Goal: Information Seeking & Learning: Learn about a topic

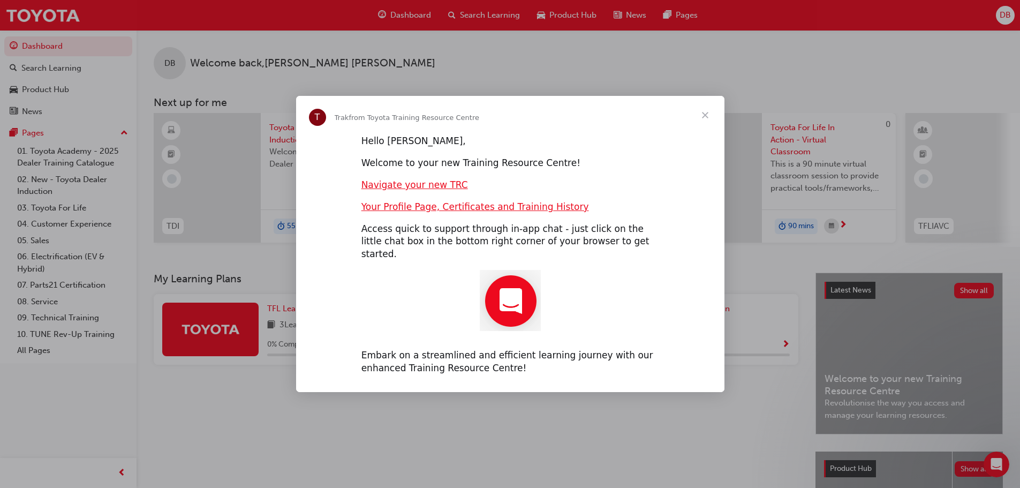
click at [703, 123] on span "Close" at bounding box center [705, 115] width 39 height 39
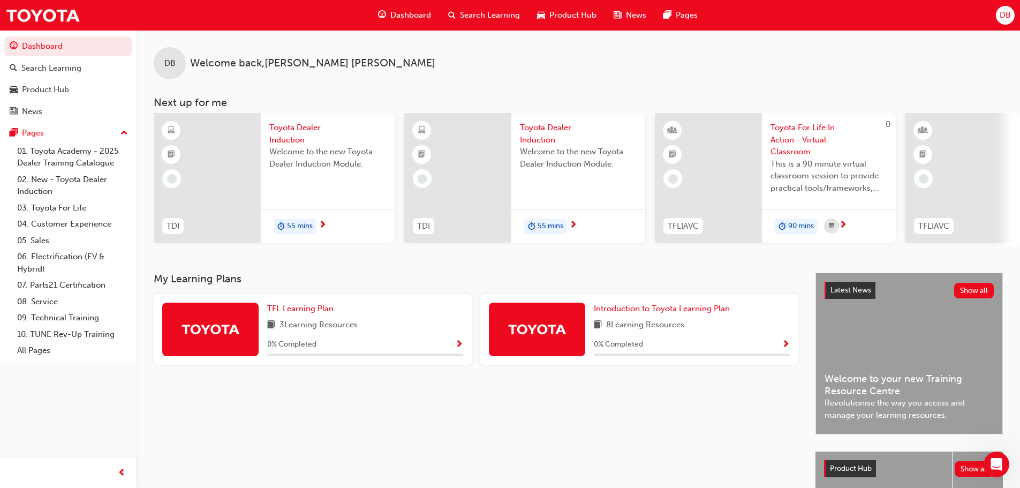
click at [317, 219] on div "55 mins" at bounding box center [328, 226] width 134 height 34
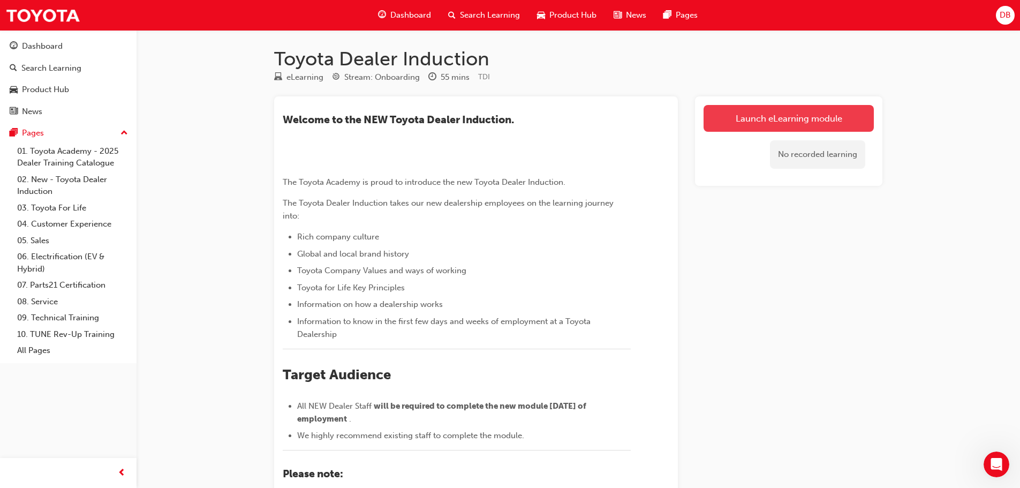
click at [756, 115] on link "Launch eLearning module" at bounding box center [788, 118] width 170 height 27
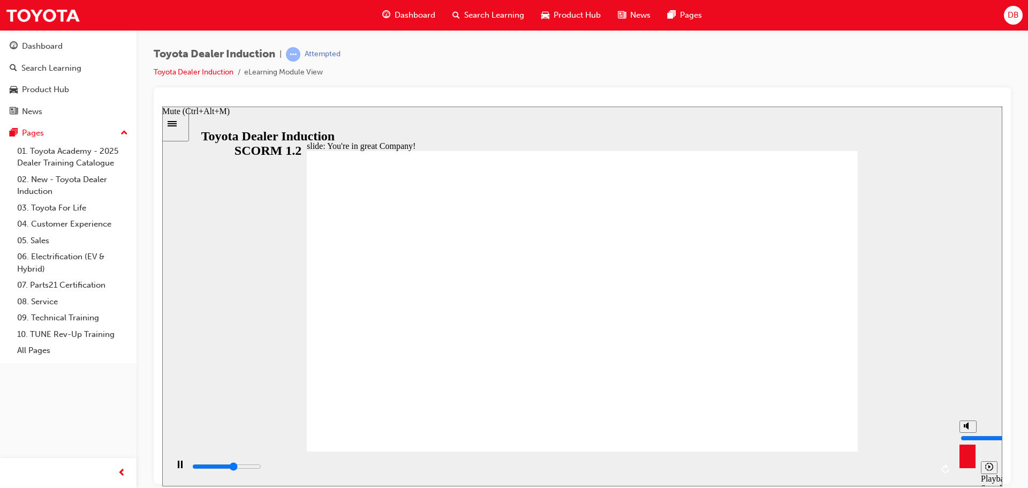
type input "4600"
type input "6"
type input "5000"
type input "5"
type input "5300"
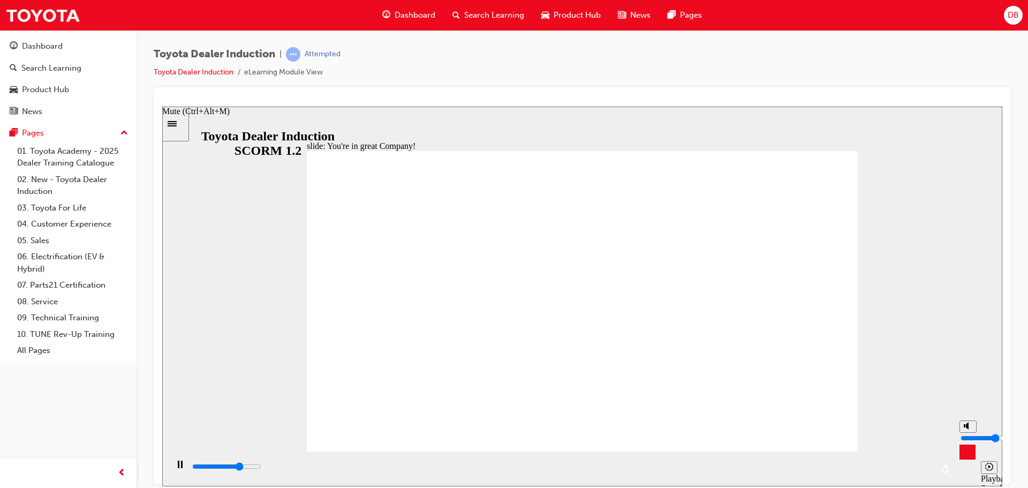
type input "4"
type input "5600"
type input "3"
type input "7100"
type input "4"
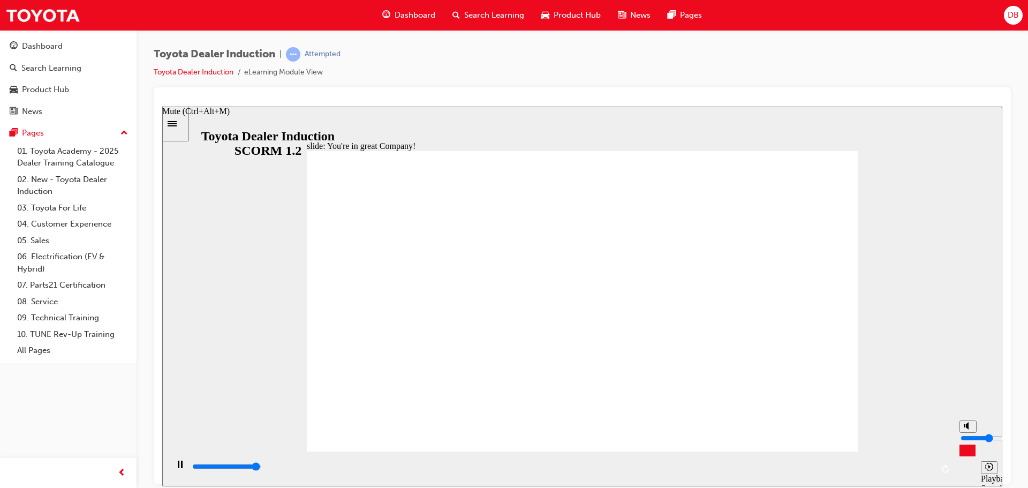
type input "7400"
type input "4"
click at [967, 438] on input "volume" at bounding box center [994, 437] width 69 height 9
type input "7500"
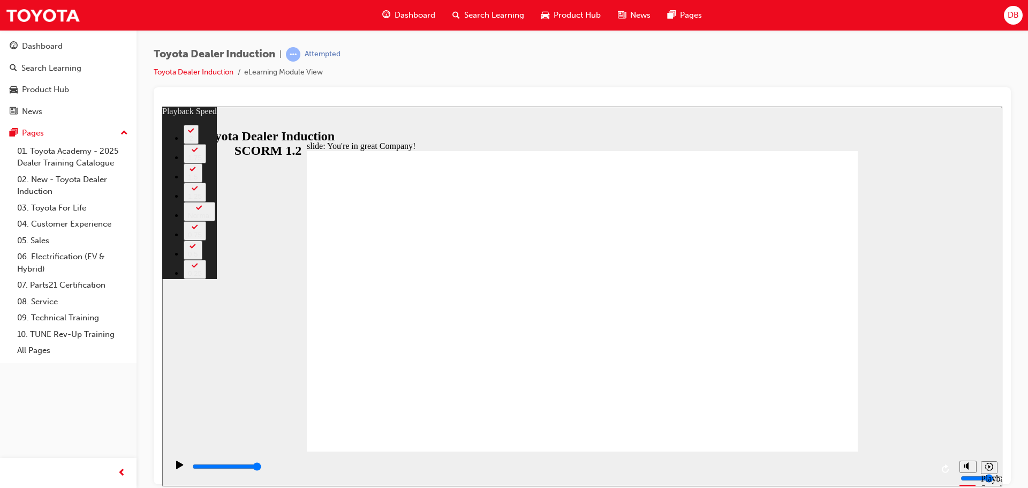
type input "140"
type input "2"
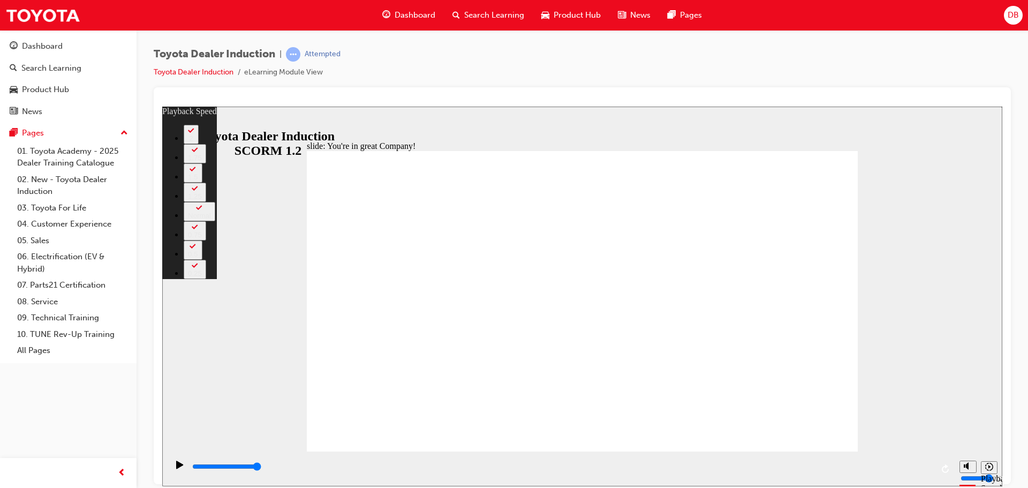
type input "140"
type input "2"
type input "140"
type input "2"
type input "140"
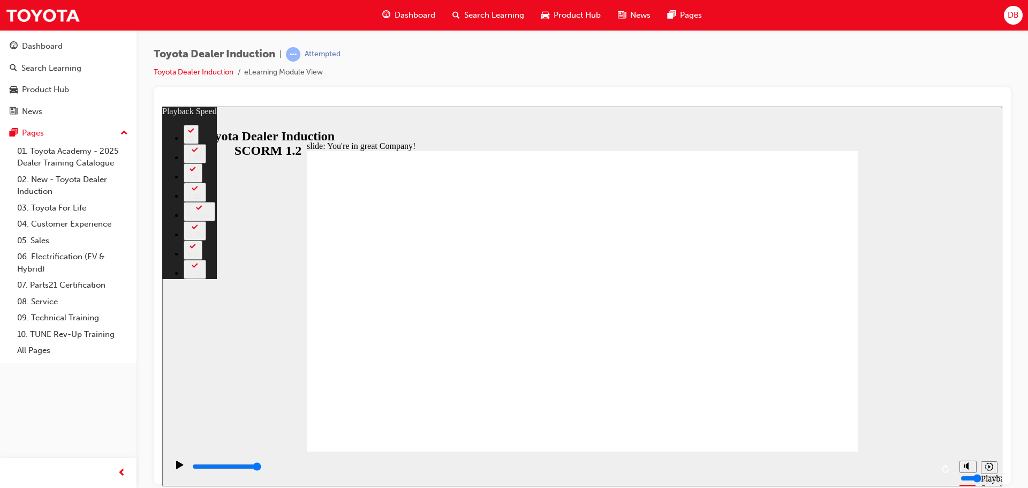
type input "2"
type input "140"
type input "2"
type input "140"
type input "2"
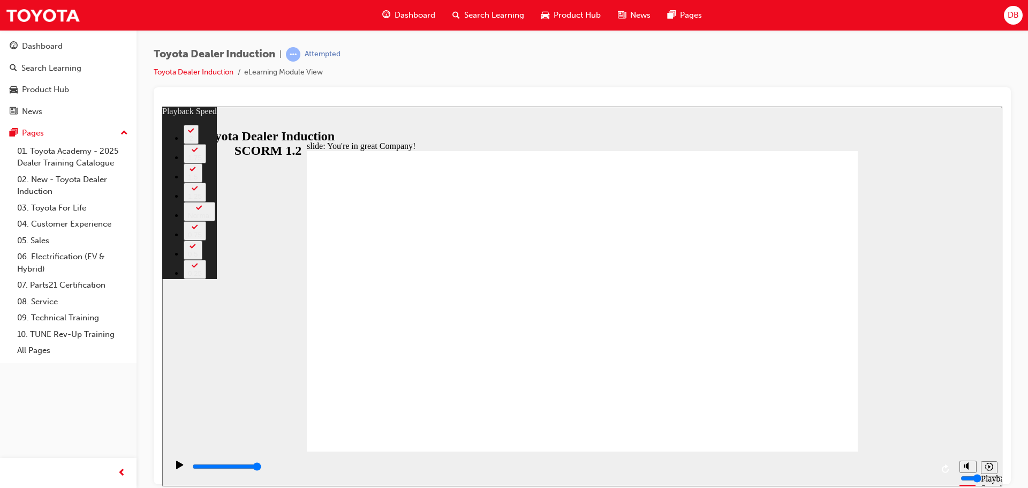
type input "156"
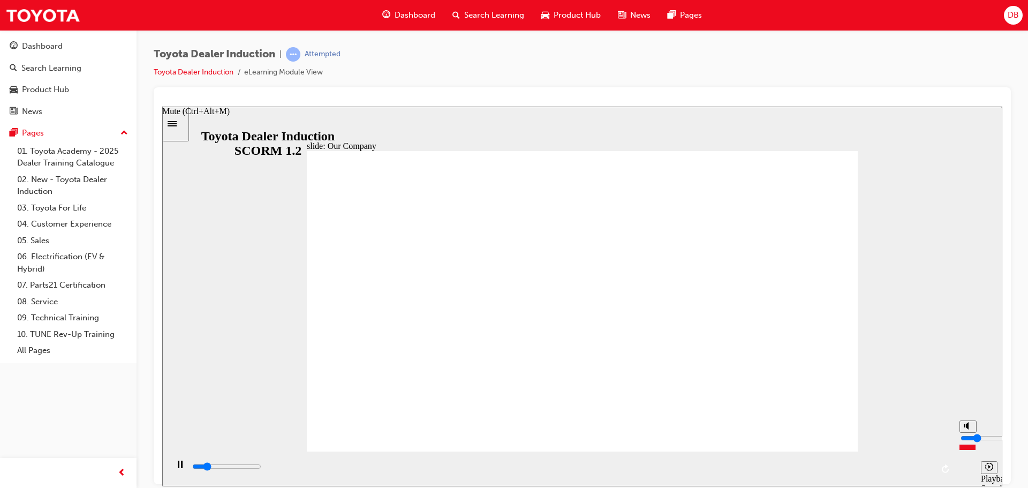
type input "3800"
type input "1"
type input "3800"
type input "2"
type input "3900"
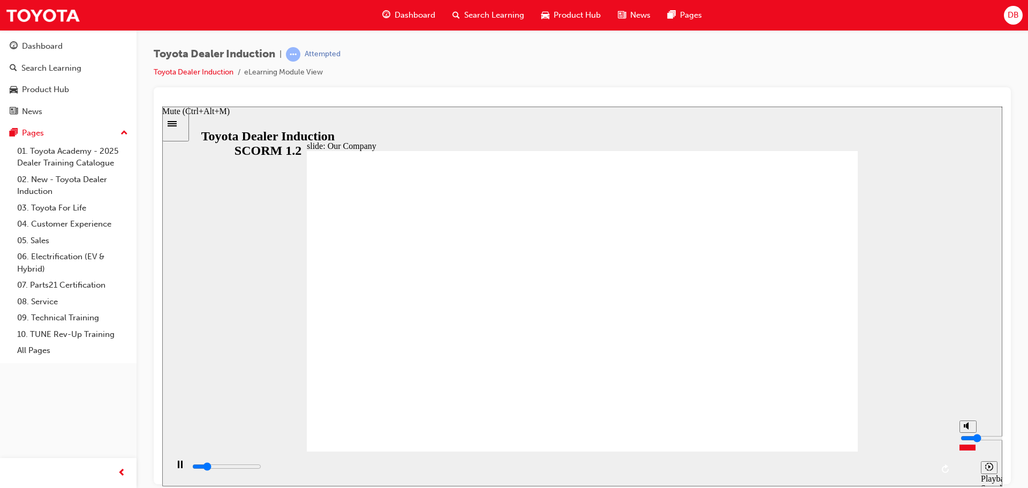
type input "3"
type input "4400"
type input "4"
type input "4900"
drag, startPoint x: 969, startPoint y: 444, endPoint x: 969, endPoint y: 438, distance: 6.4
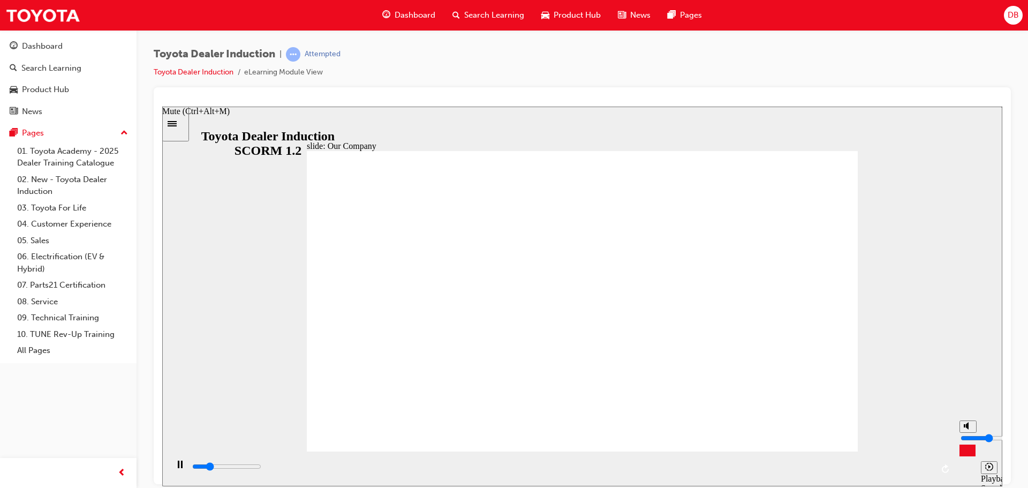
type input "4"
click at [969, 438] on input "volume" at bounding box center [994, 437] width 69 height 9
type input "8300"
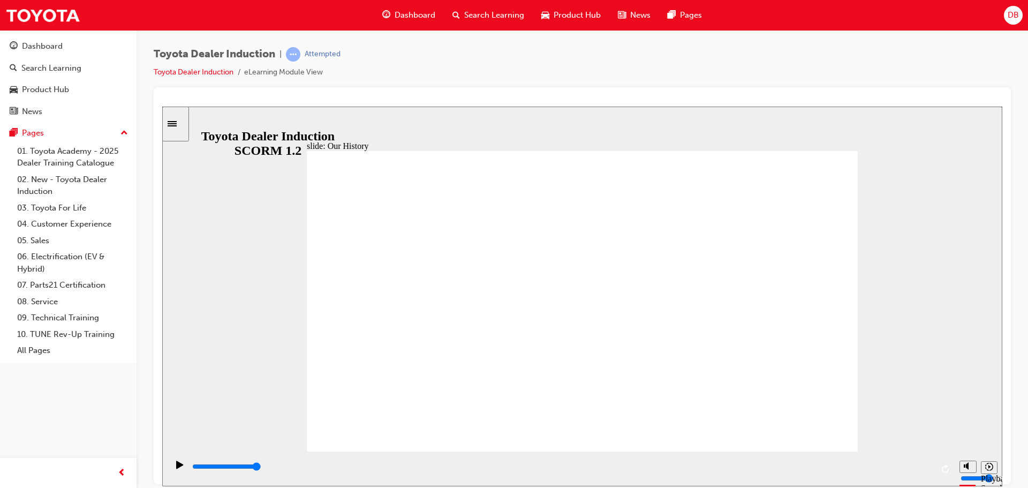
drag, startPoint x: 549, startPoint y: 395, endPoint x: 567, endPoint y: 395, distance: 18.2
drag, startPoint x: 578, startPoint y: 393, endPoint x: 584, endPoint y: 393, distance: 5.9
type input "2"
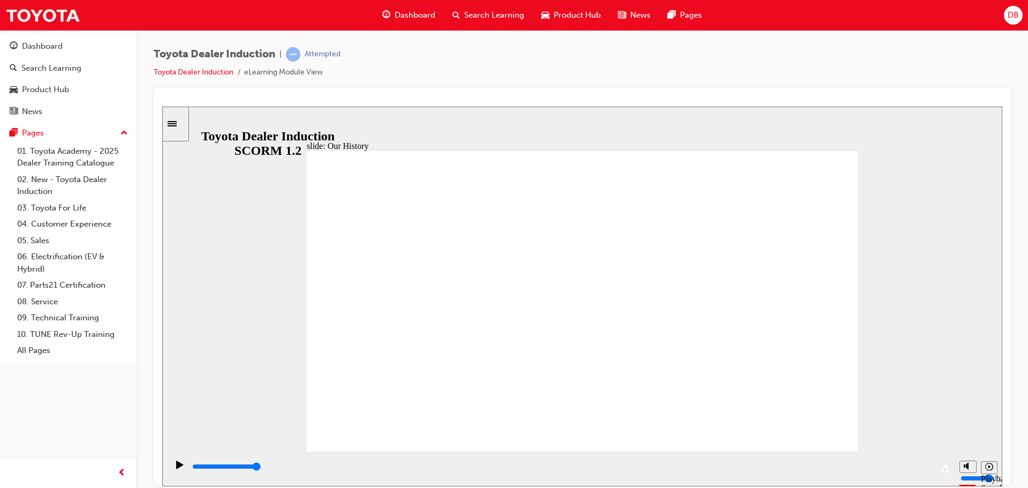
drag, startPoint x: 429, startPoint y: 389, endPoint x: 722, endPoint y: 402, distance: 292.6
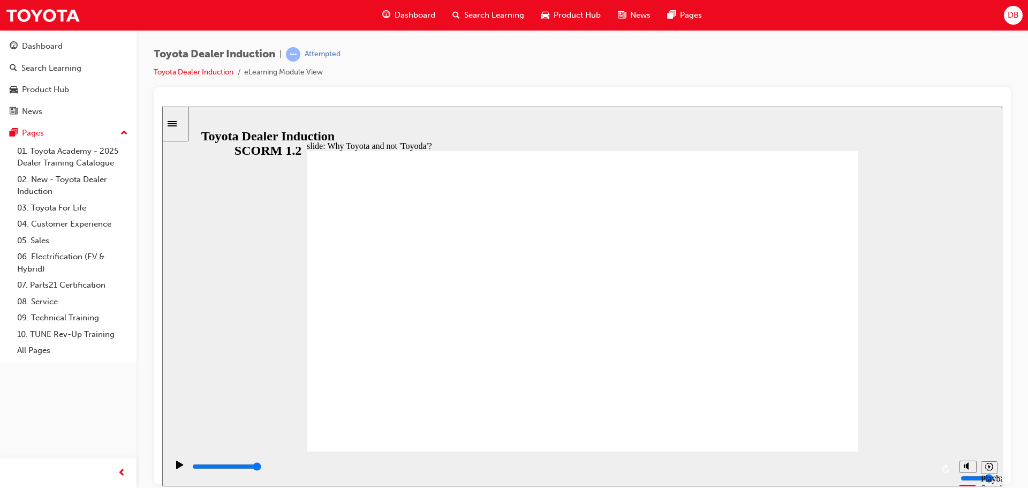
drag, startPoint x: 824, startPoint y: 433, endPoint x: 816, endPoint y: 422, distance: 12.6
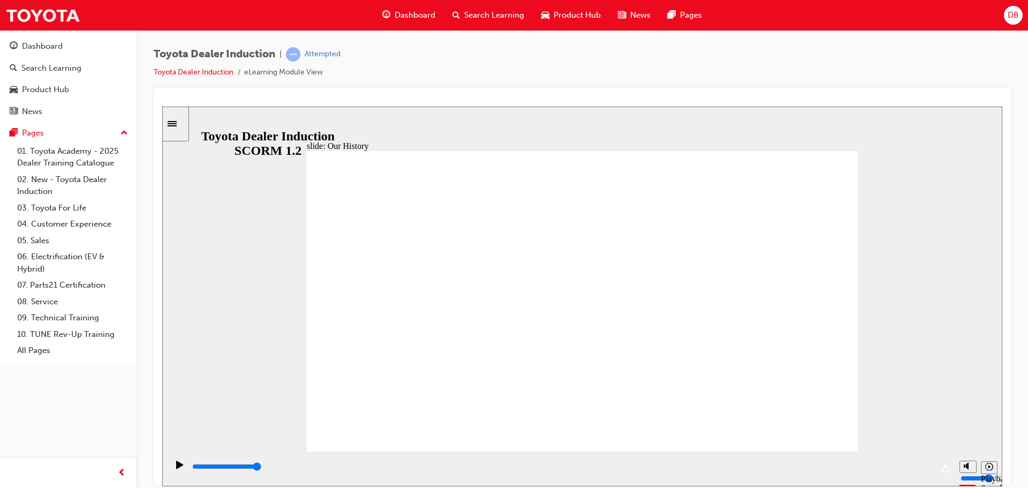
type input "8300"
type input "2"
drag, startPoint x: 728, startPoint y: 398, endPoint x: 611, endPoint y: 382, distance: 117.9
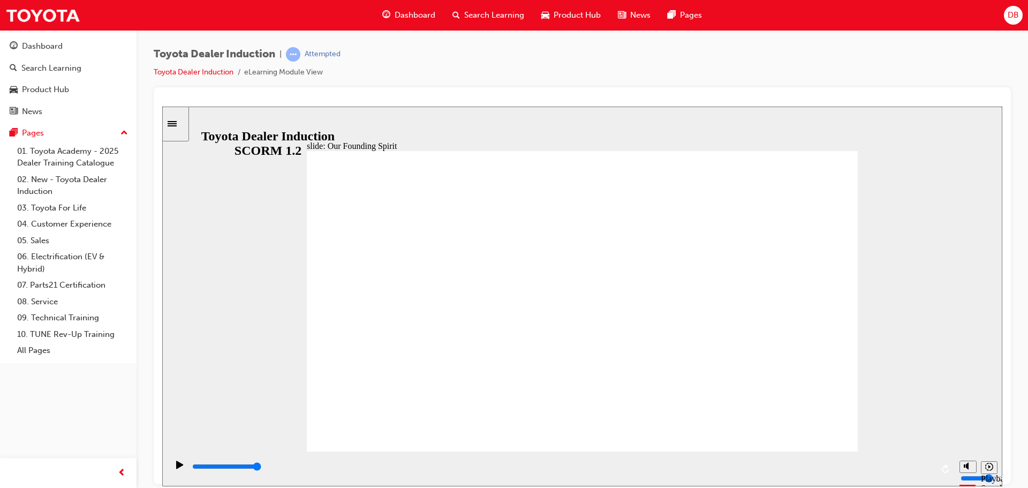
type input "2000"
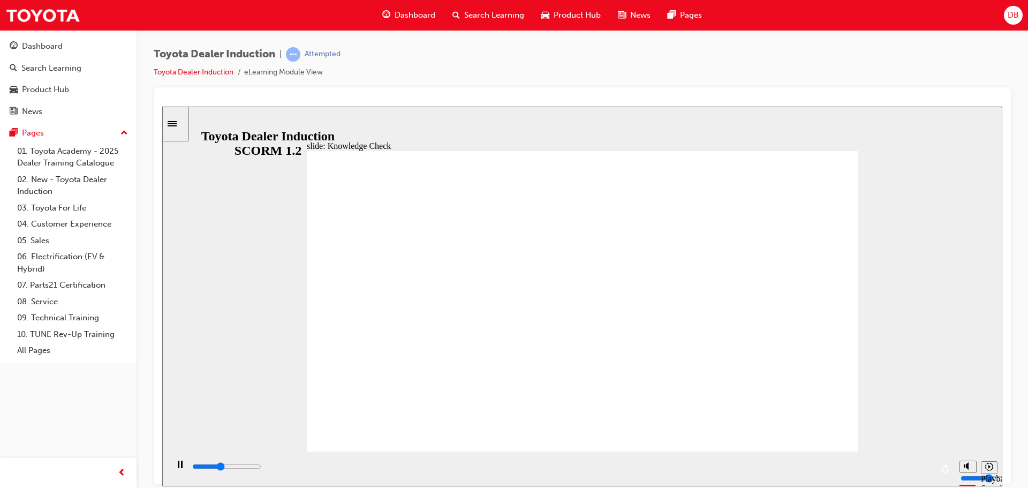
radio input "true"
type input "5000"
radio input "true"
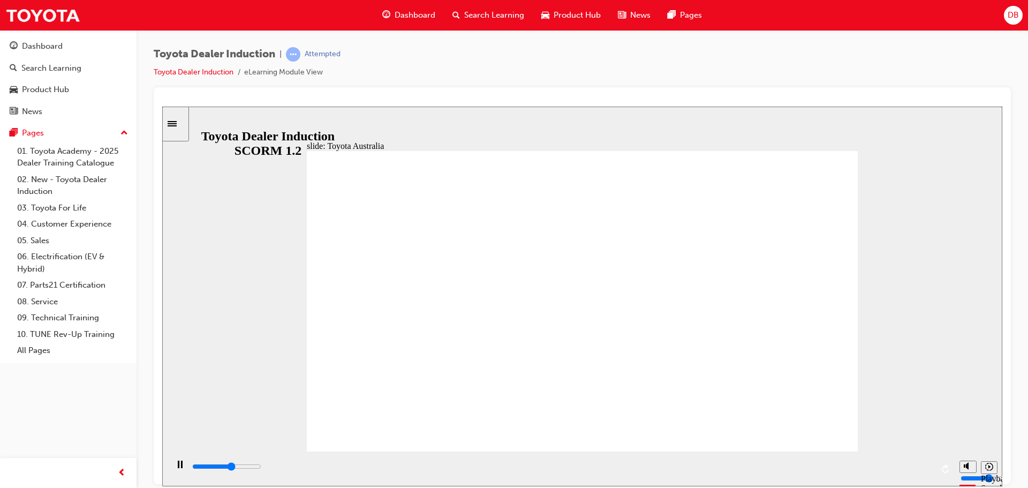
type input "2000"
type input "2"
type input "3500"
type input "2"
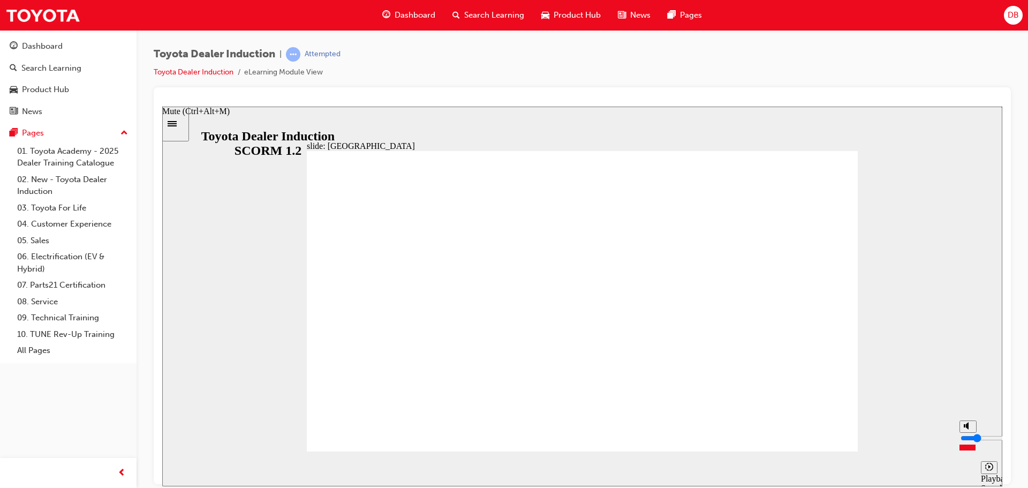
click at [968, 442] on input "volume" at bounding box center [994, 437] width 69 height 9
type input "15300"
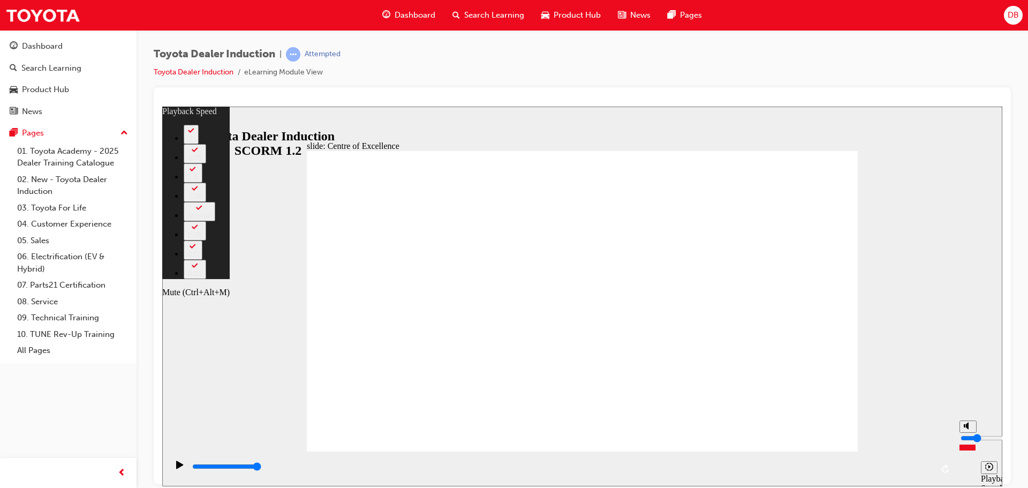
type input "27"
type input "3"
type input "27"
type input "3"
type input "27"
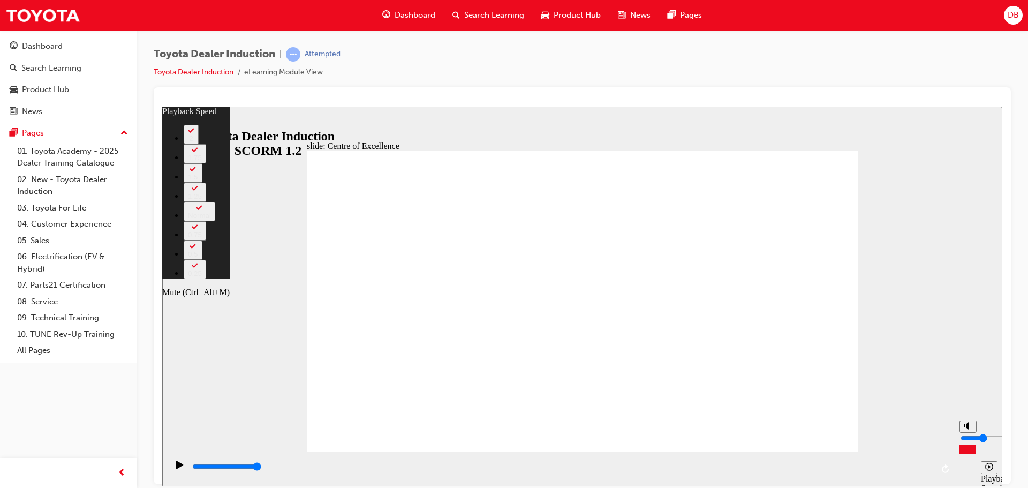
type input "4"
type input "27"
type input "4"
type input "28"
drag, startPoint x: 970, startPoint y: 446, endPoint x: 971, endPoint y: 438, distance: 8.0
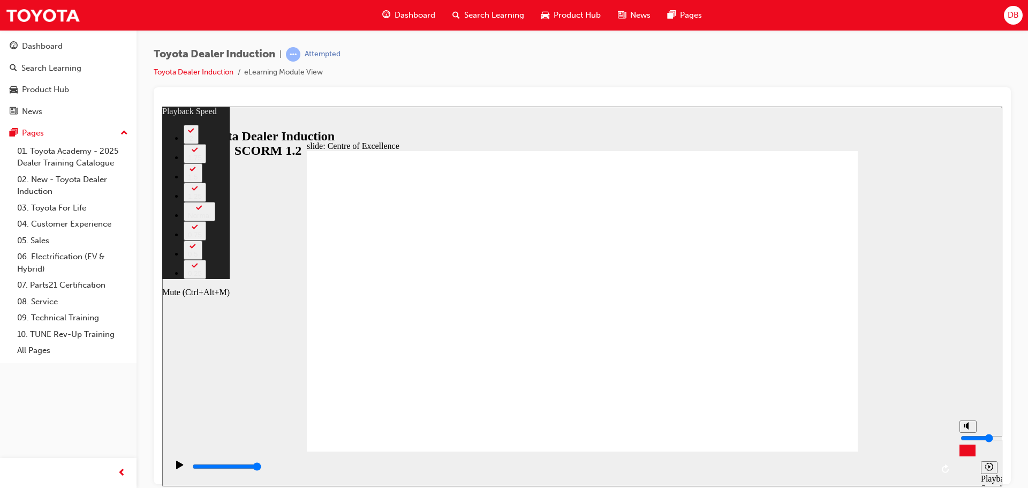
type input "4"
click at [971, 438] on input "volume" at bounding box center [994, 437] width 69 height 9
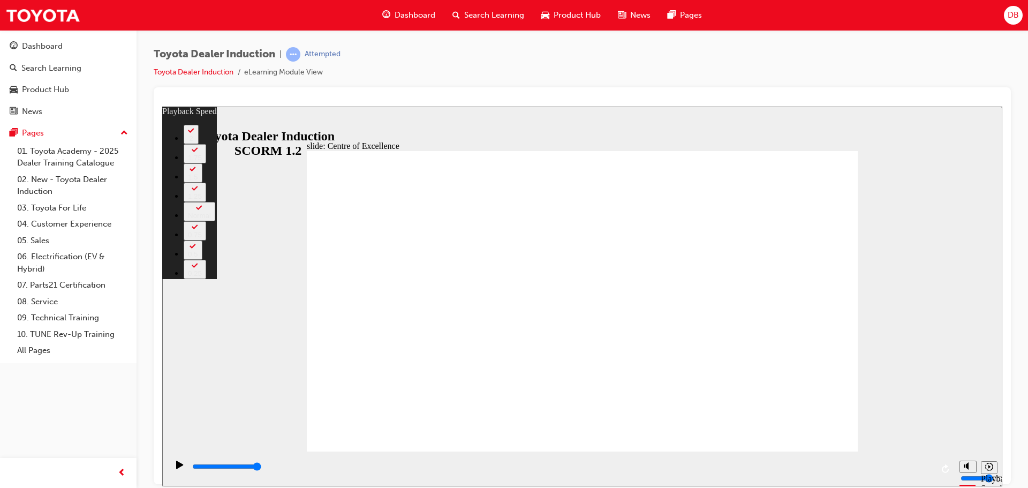
type input "248"
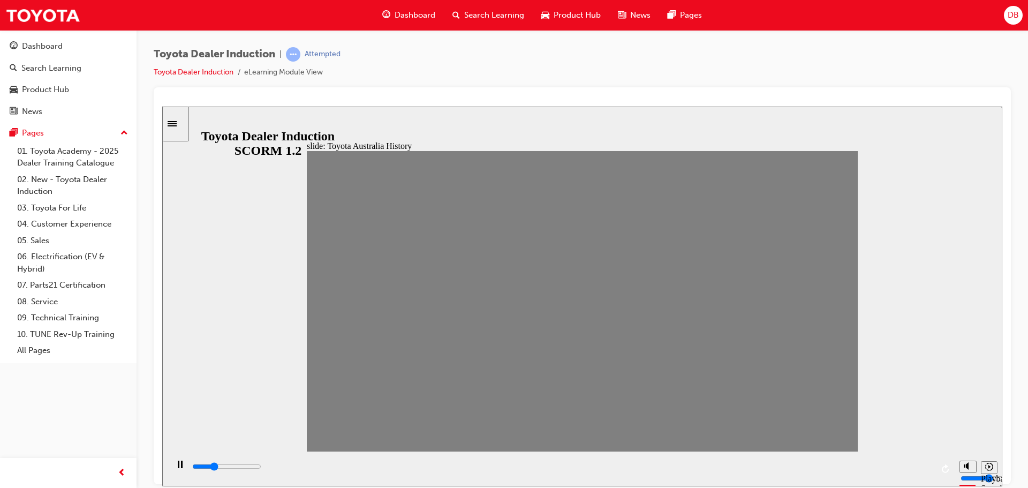
drag, startPoint x: 339, startPoint y: 312, endPoint x: 350, endPoint y: 312, distance: 11.2
drag, startPoint x: 345, startPoint y: 308, endPoint x: 366, endPoint y: 313, distance: 21.3
drag, startPoint x: 375, startPoint y: 308, endPoint x: 397, endPoint y: 312, distance: 22.3
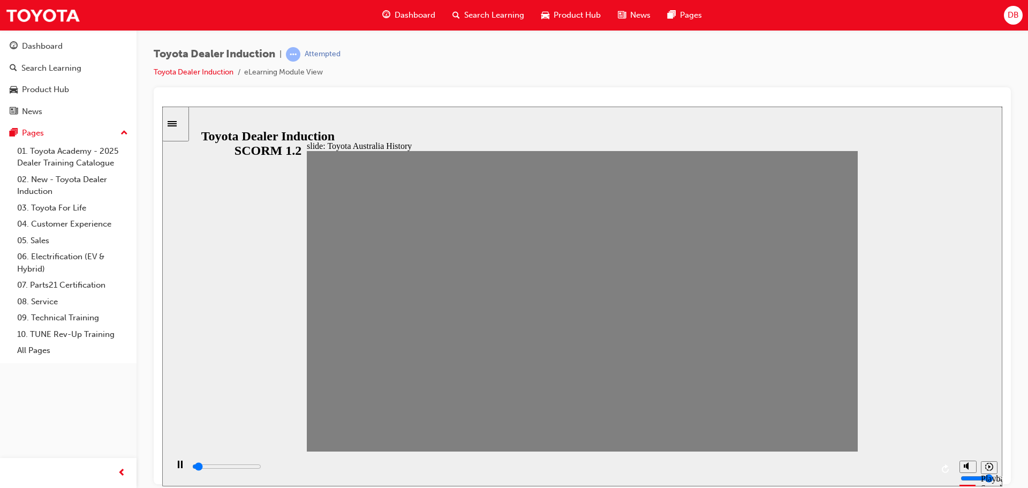
drag, startPoint x: 403, startPoint y: 307, endPoint x: 419, endPoint y: 310, distance: 16.4
drag, startPoint x: 428, startPoint y: 307, endPoint x: 450, endPoint y: 313, distance: 23.1
drag, startPoint x: 451, startPoint y: 311, endPoint x: 473, endPoint y: 320, distance: 23.6
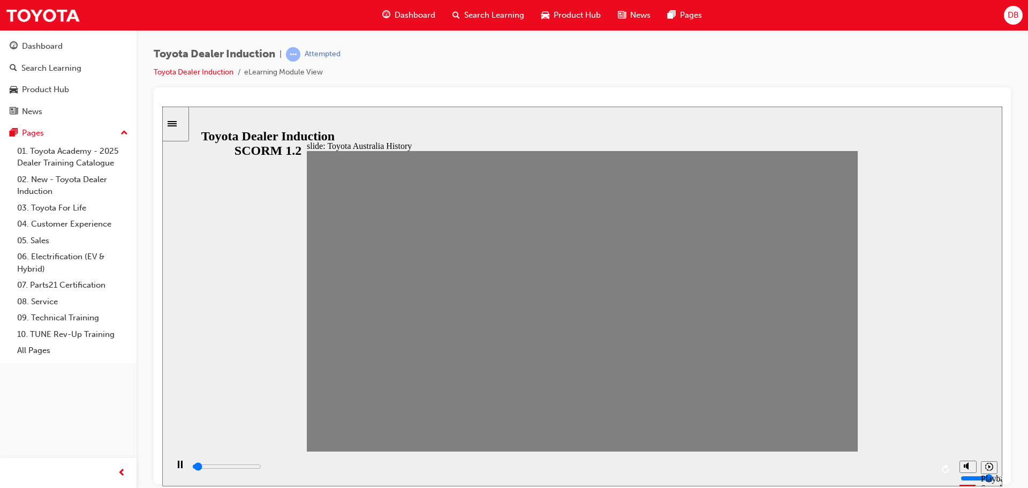
drag, startPoint x: 475, startPoint y: 305, endPoint x: 495, endPoint y: 307, distance: 19.5
drag, startPoint x: 498, startPoint y: 311, endPoint x: 526, endPoint y: 316, distance: 27.7
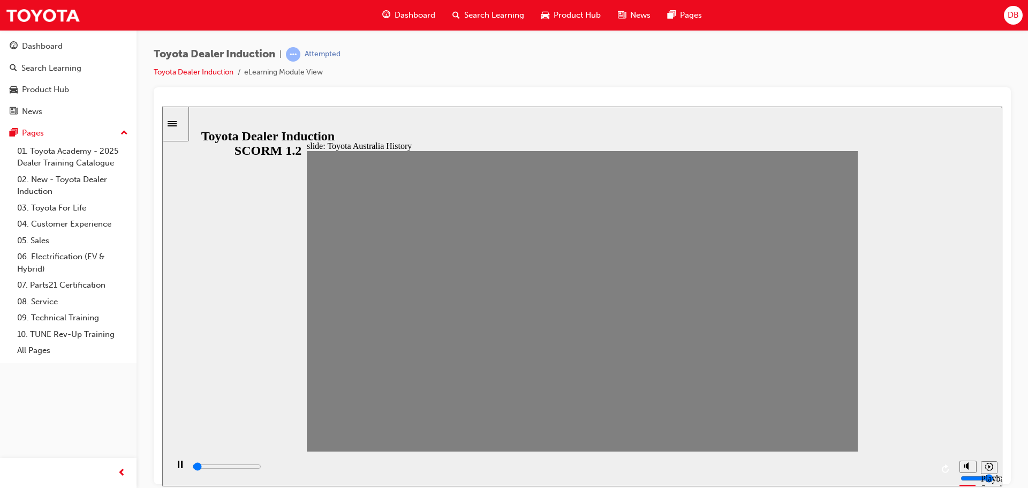
drag, startPoint x: 528, startPoint y: 308, endPoint x: 544, endPoint y: 312, distance: 17.0
drag, startPoint x: 549, startPoint y: 305, endPoint x: 576, endPoint y: 310, distance: 27.3
drag, startPoint x: 579, startPoint y: 305, endPoint x: 604, endPoint y: 310, distance: 25.7
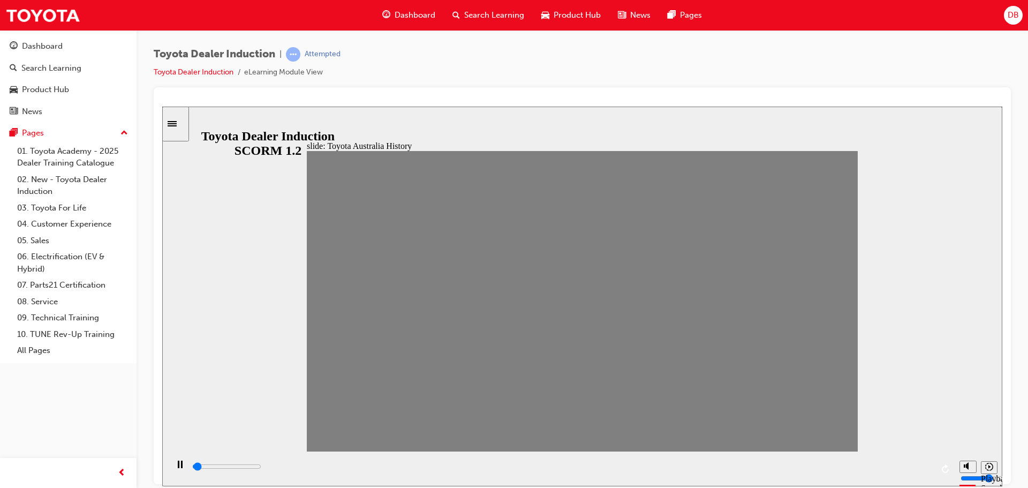
drag, startPoint x: 601, startPoint y: 303, endPoint x: 619, endPoint y: 306, distance: 19.0
drag, startPoint x: 627, startPoint y: 308, endPoint x: 649, endPoint y: 311, distance: 21.6
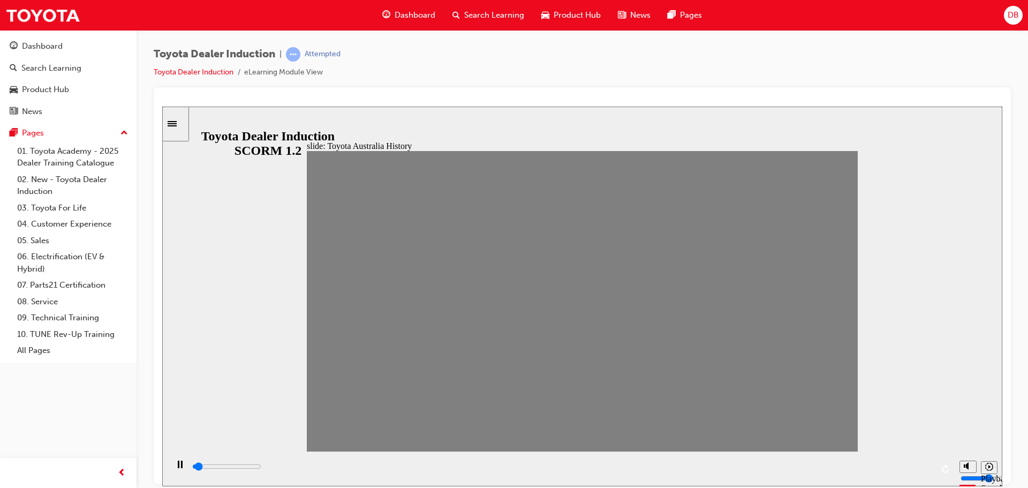
drag, startPoint x: 656, startPoint y: 304, endPoint x: 691, endPoint y: 308, distance: 35.1
drag, startPoint x: 680, startPoint y: 304, endPoint x: 708, endPoint y: 307, distance: 28.0
drag, startPoint x: 702, startPoint y: 307, endPoint x: 728, endPoint y: 310, distance: 26.4
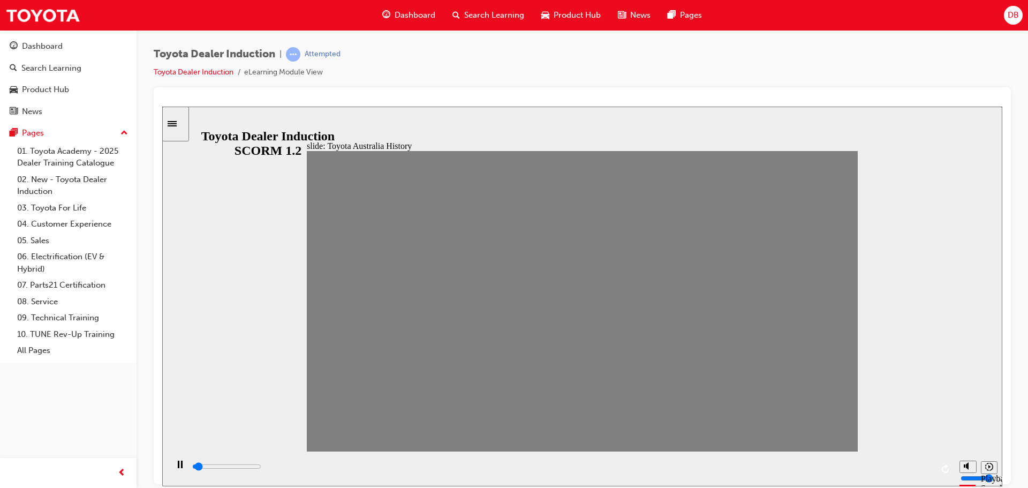
drag, startPoint x: 730, startPoint y: 306, endPoint x: 746, endPoint y: 305, distance: 16.6
drag, startPoint x: 760, startPoint y: 306, endPoint x: 787, endPoint y: 309, distance: 27.5
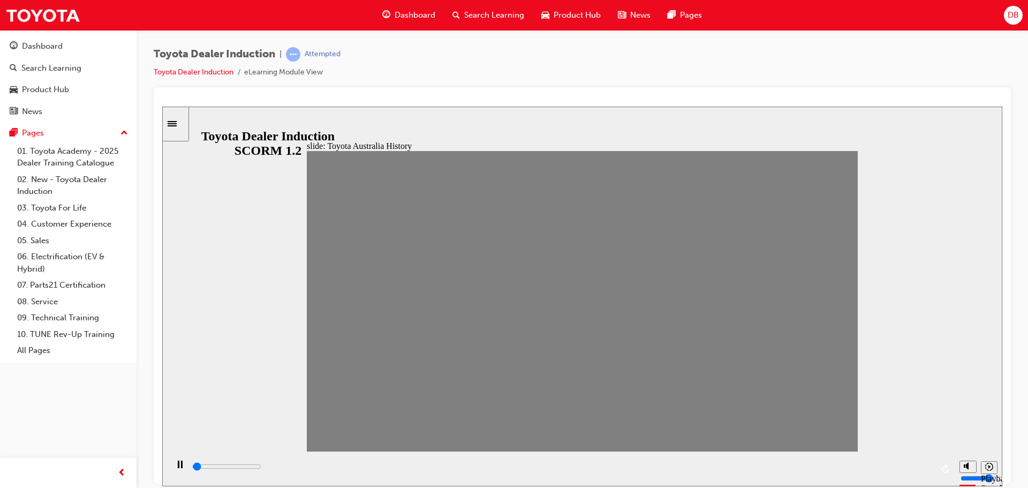
drag, startPoint x: 805, startPoint y: 306, endPoint x: 836, endPoint y: 308, distance: 30.6
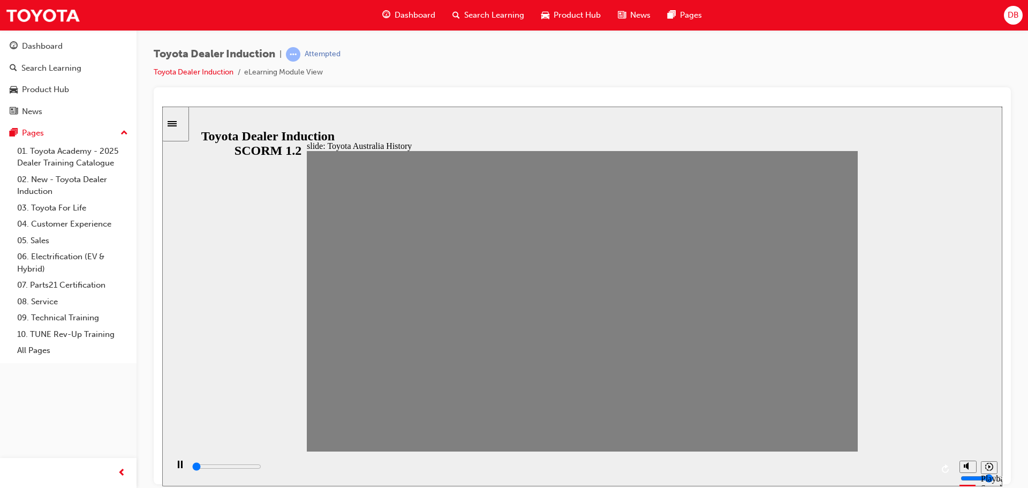
drag, startPoint x: 830, startPoint y: 304, endPoint x: 536, endPoint y: 300, distance: 294.5
type input "400"
drag, startPoint x: 473, startPoint y: 306, endPoint x: 425, endPoint y: 306, distance: 48.2
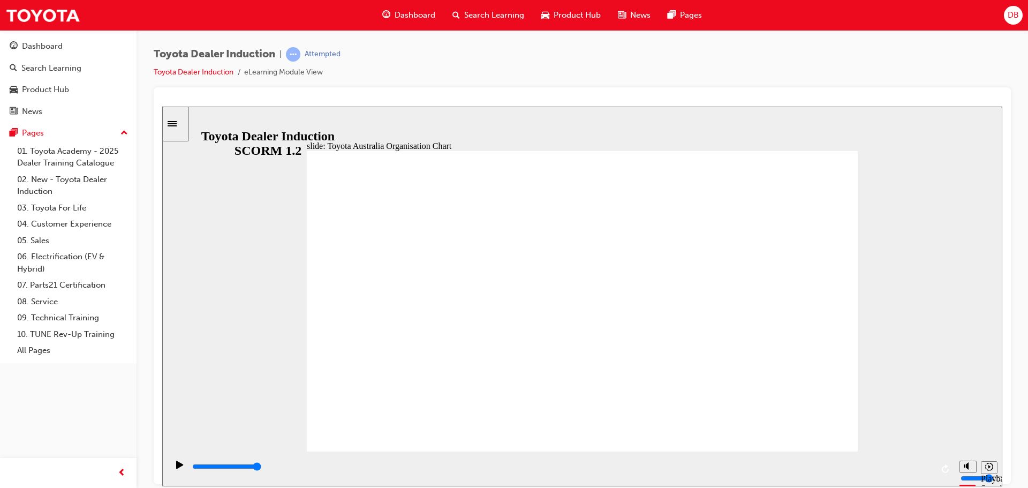
type input "2100"
radio input "true"
type input "5000"
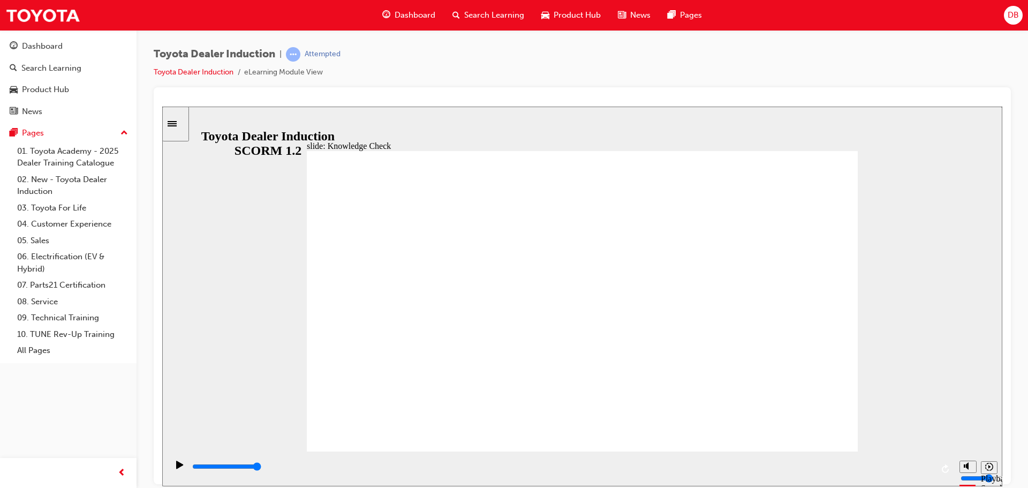
radio input "true"
type input "5000"
radio input "true"
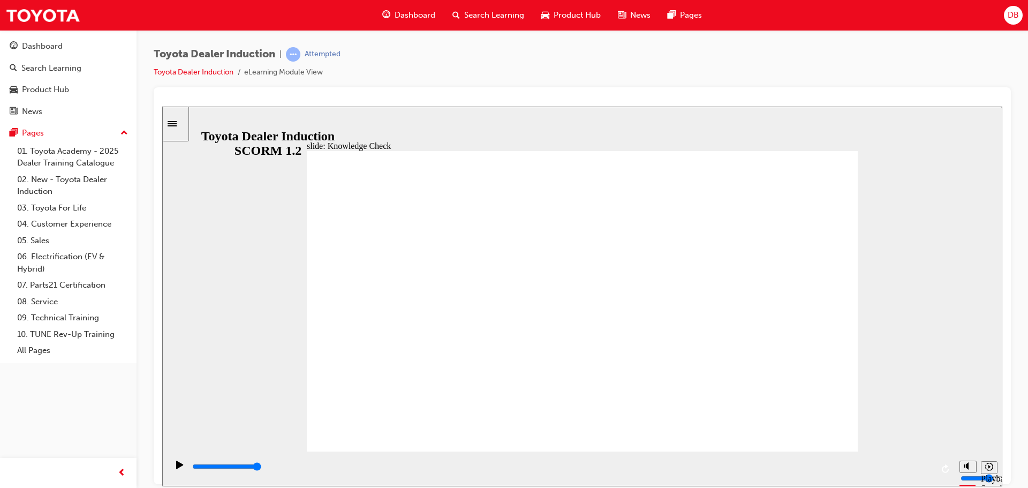
type input "9200"
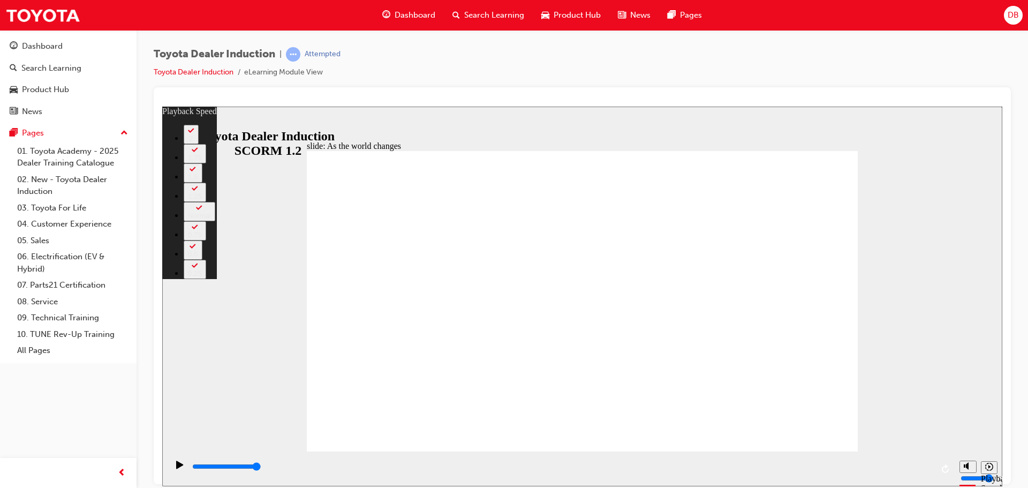
type input "128"
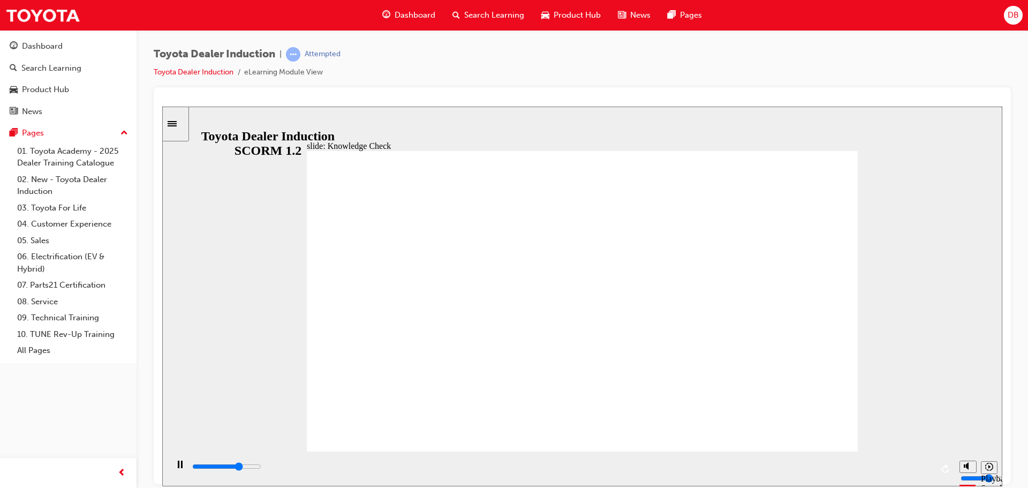
type input "5000"
type input "Happiness"
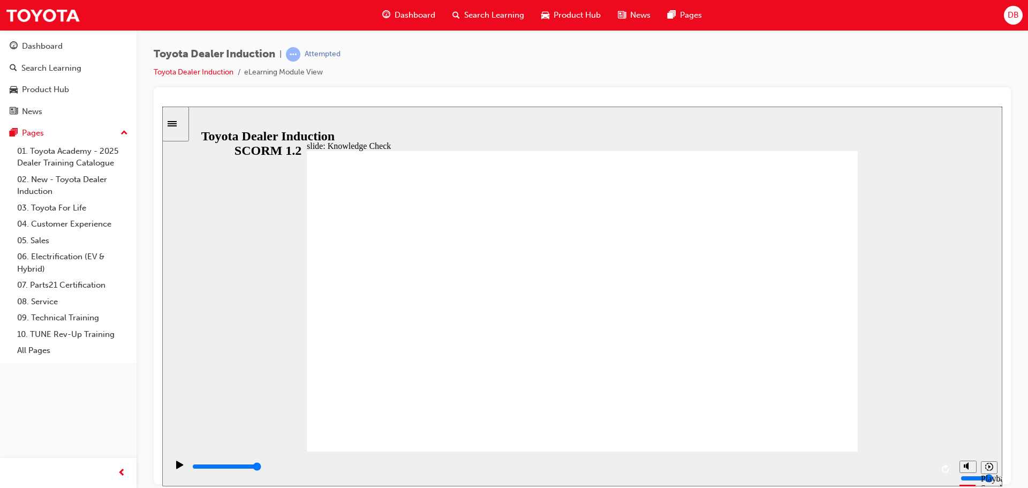
type input "Happiness"
type input "3600"
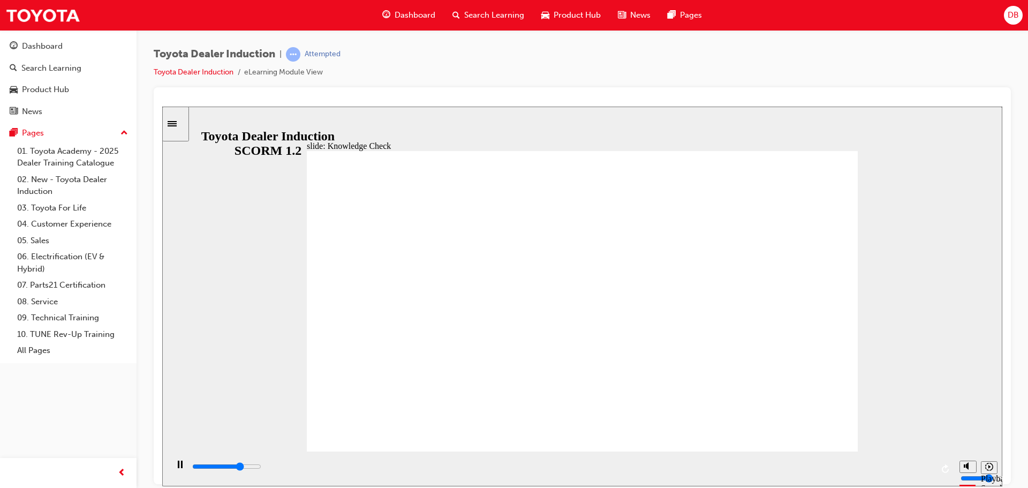
type input "moved"
type input "5000"
type input "moved"
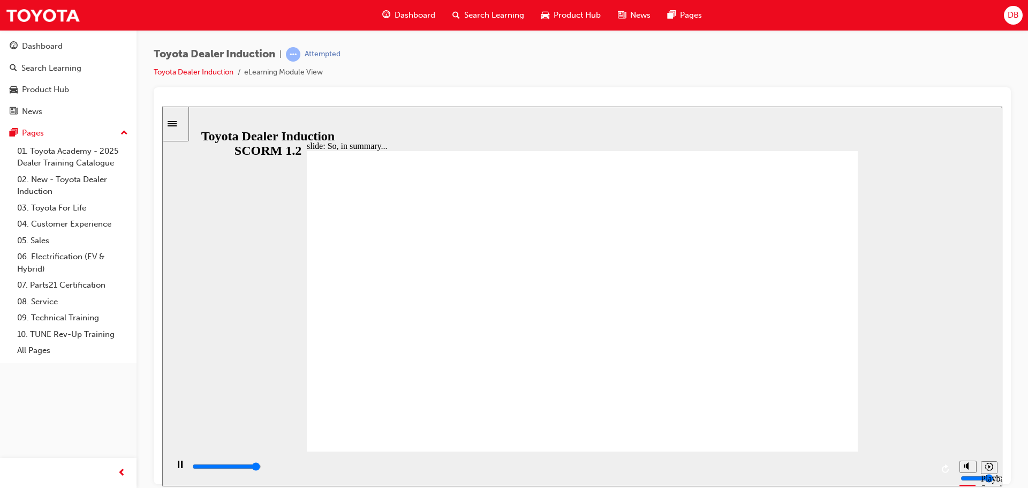
type input "6500"
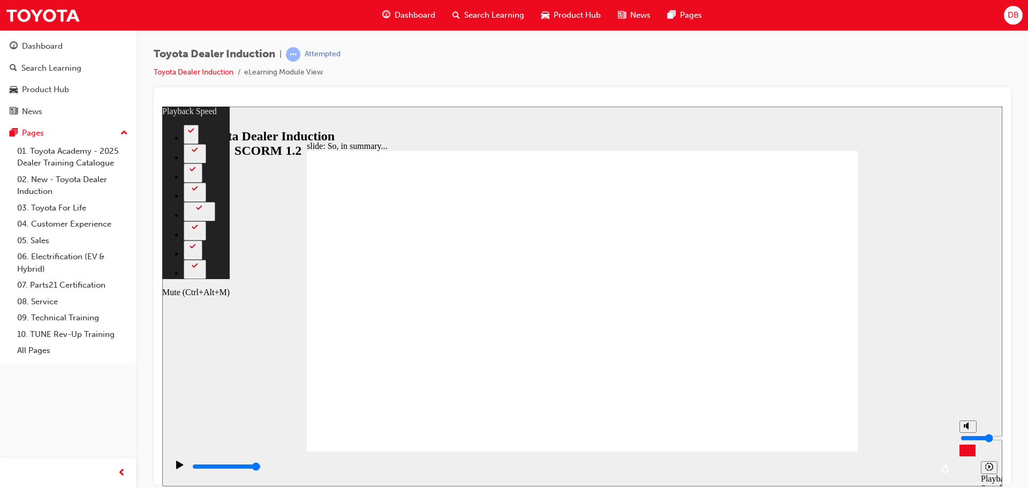
type input "24"
type input "1"
type input "24"
type input "1"
type input "24"
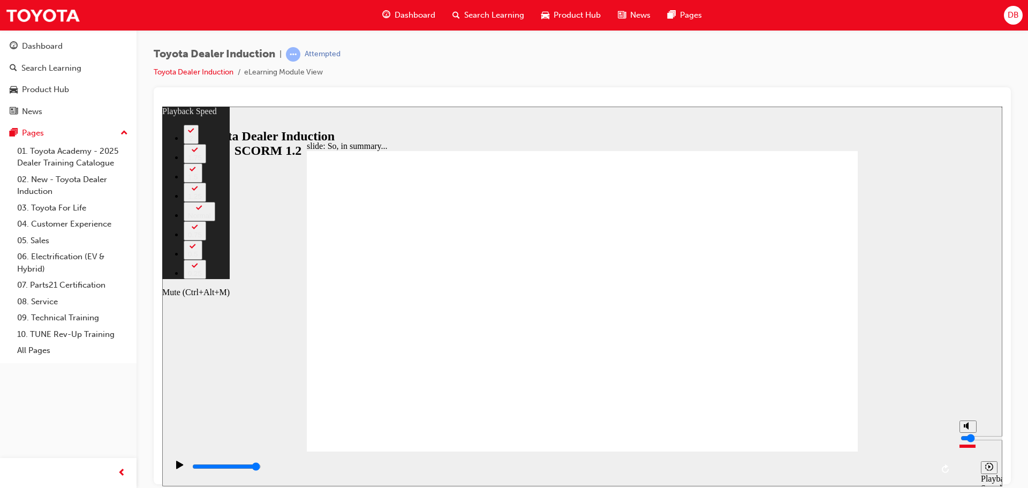
type input "2"
type input "24"
type input "2"
type input "26"
type input "1"
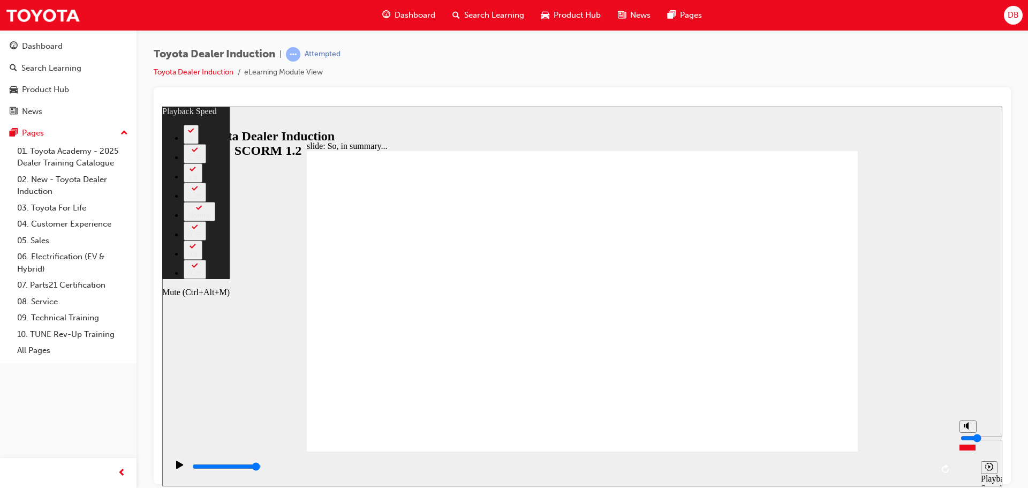
type input "26"
type input "1"
type input "26"
type input "1"
click at [965, 442] on input "volume" at bounding box center [994, 437] width 69 height 9
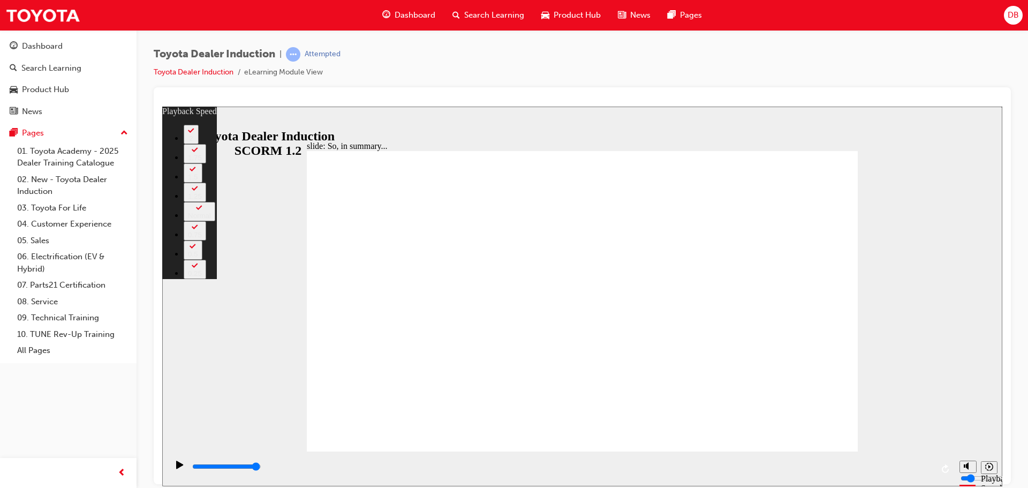
type input "128"
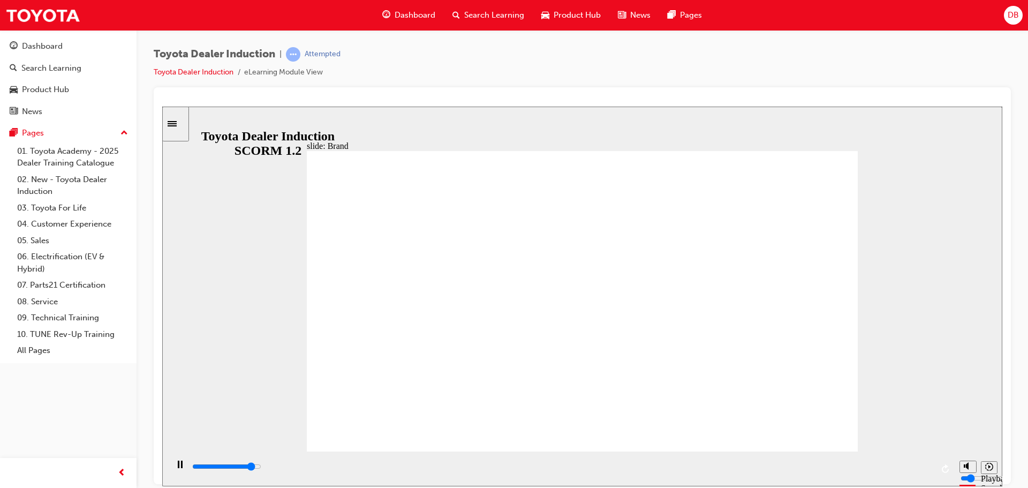
type input "3000"
type input "0"
type input "3100"
type input "1"
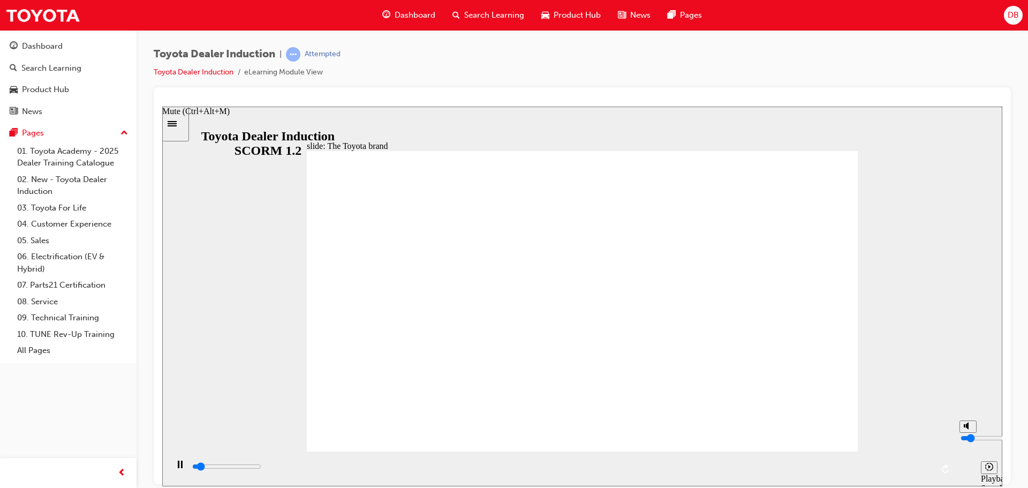
type input "3200"
type input "2"
type input "3300"
type input "3"
type input "4100"
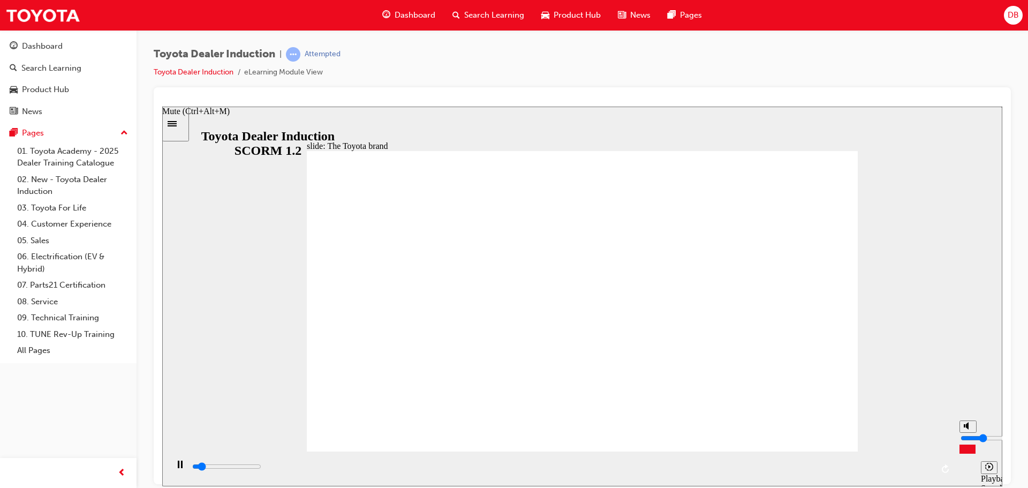
type input "4"
type input "4200"
type input "5"
type input "4600"
type input "4"
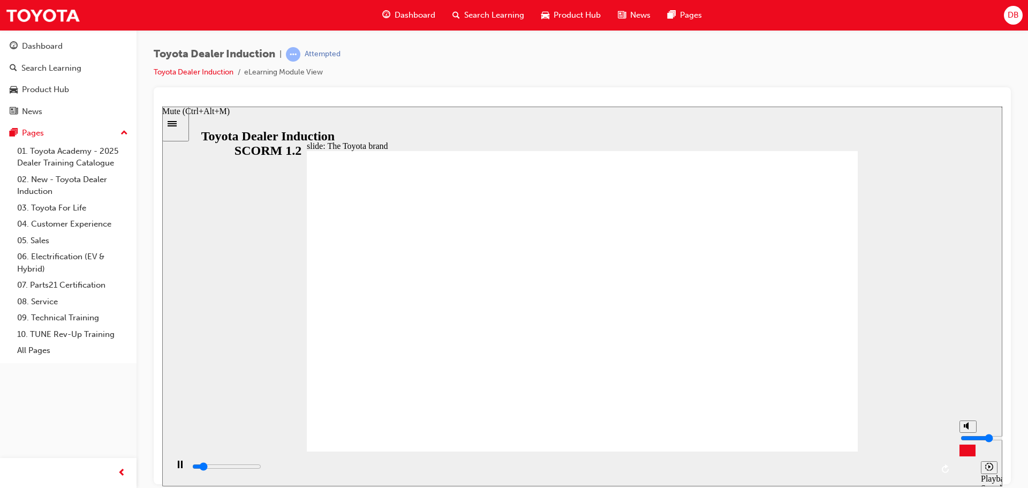
type input "5000"
drag, startPoint x: 967, startPoint y: 450, endPoint x: 971, endPoint y: 438, distance: 11.7
type input "4"
click at [971, 438] on input "volume" at bounding box center [994, 437] width 69 height 9
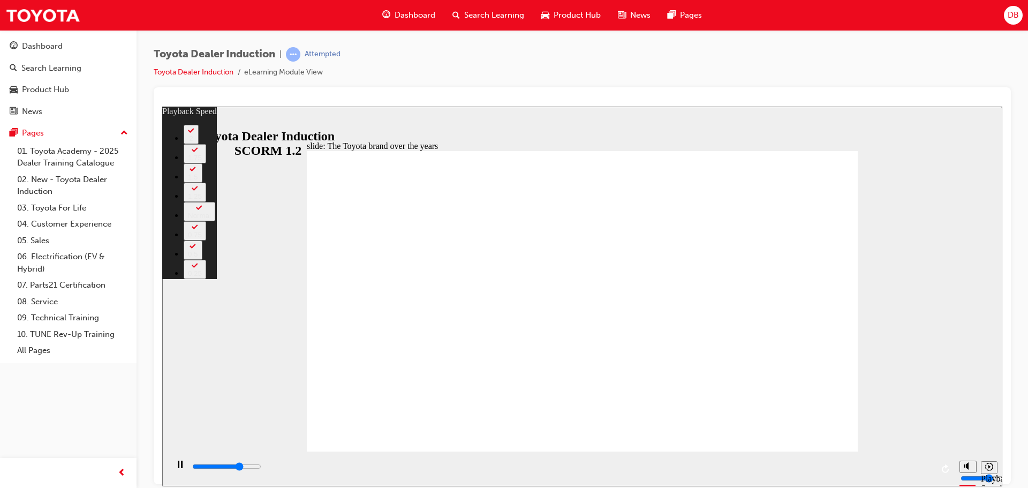
type input "6000"
type input "0"
type input "6300"
type input "0"
type input "6500"
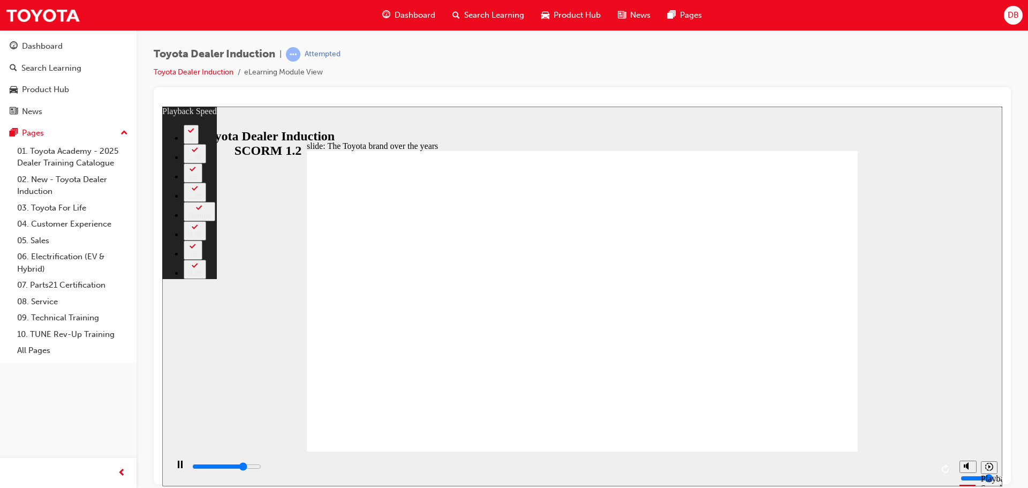
type input "1"
type input "6800"
type input "1"
type input "7100"
type input "1"
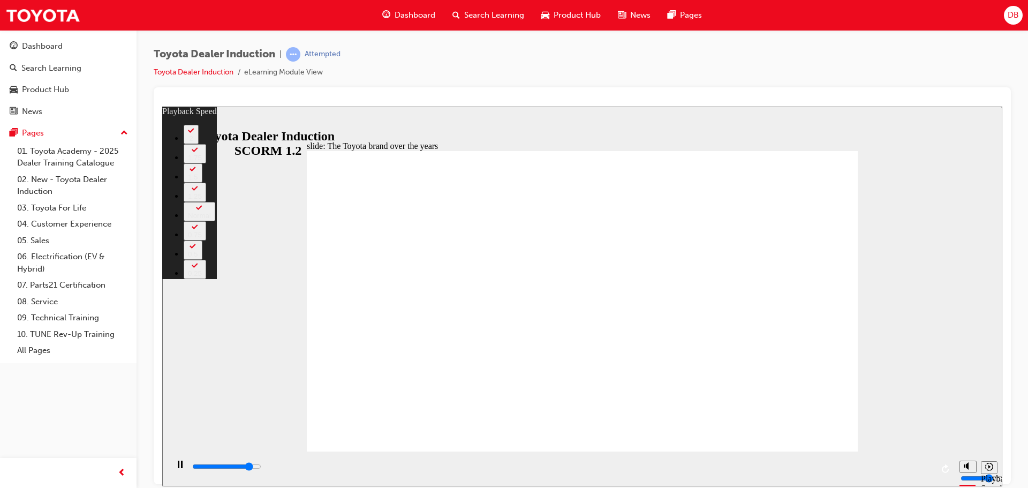
type input "7300"
type input "1"
type input "7600"
type input "2"
type input "7900"
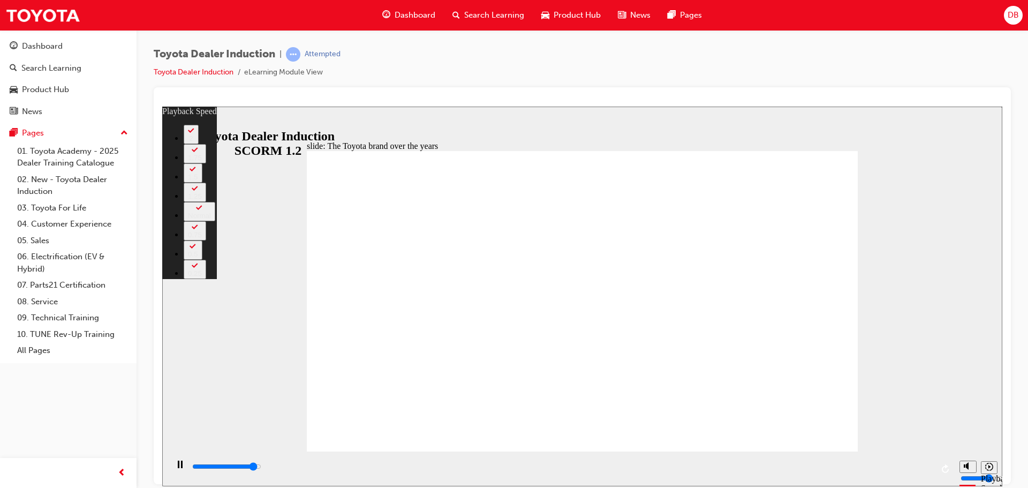
type input "2"
type input "8100"
type input "2"
type input "8400"
type input "2"
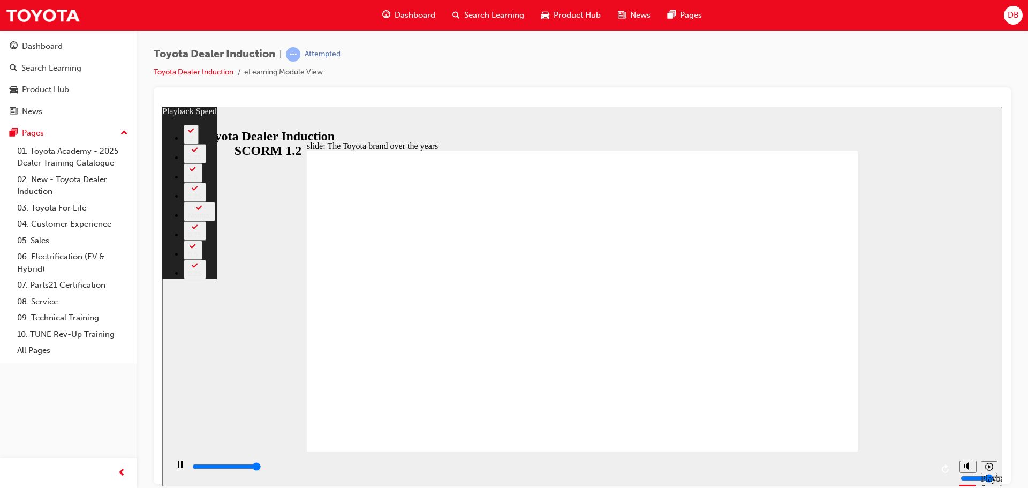
type input "8400"
type input "165"
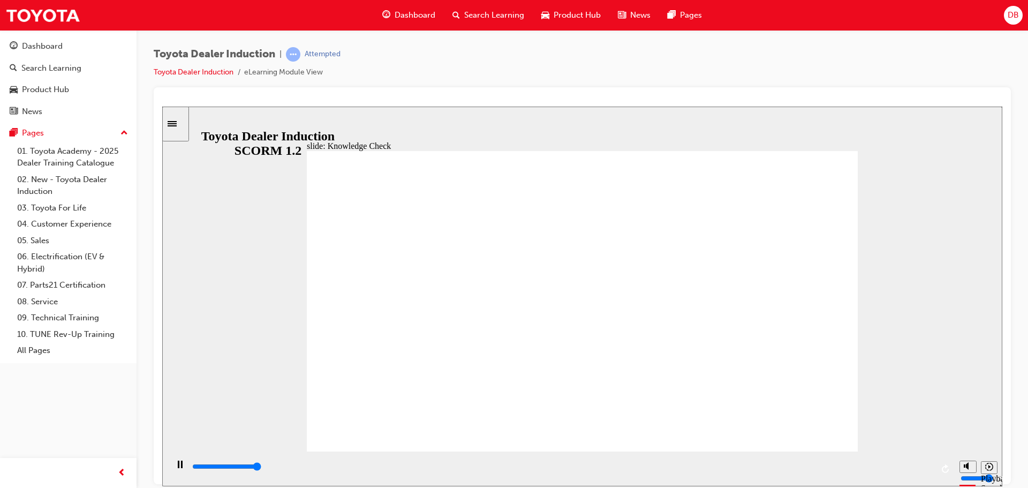
type input "5000"
radio input "true"
click at [918, 465] on div "playback controls" at bounding box center [561, 466] width 741 height 12
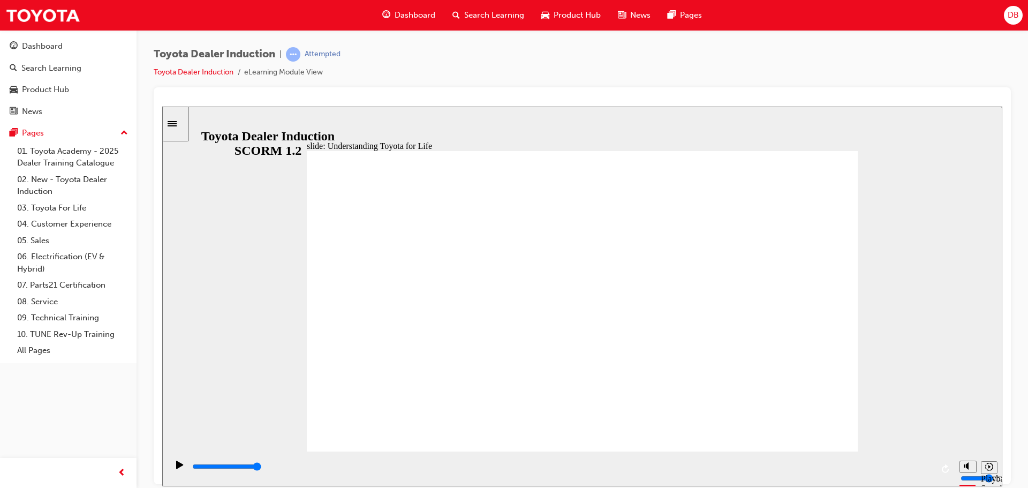
click at [261, 468] on input "slide progress" at bounding box center [226, 465] width 69 height 9
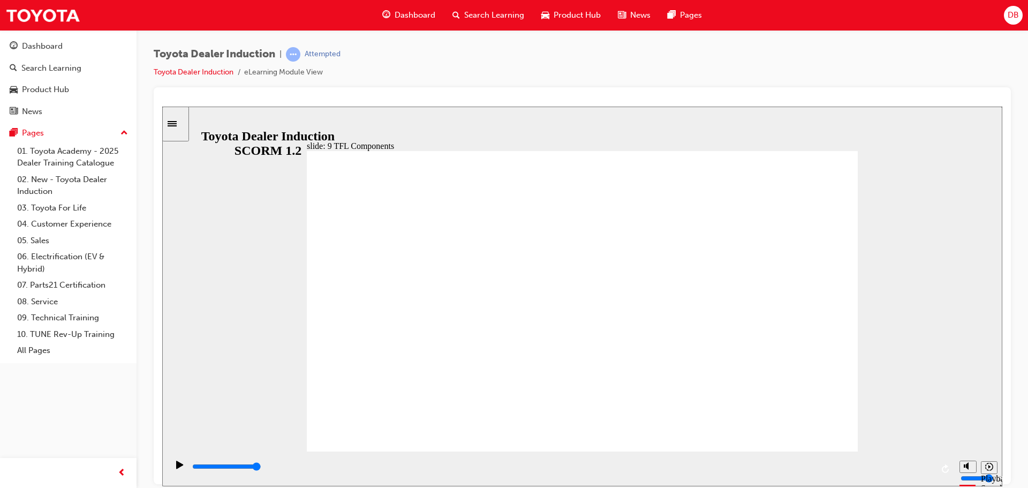
click at [570, 466] on div "playback controls" at bounding box center [561, 466] width 741 height 12
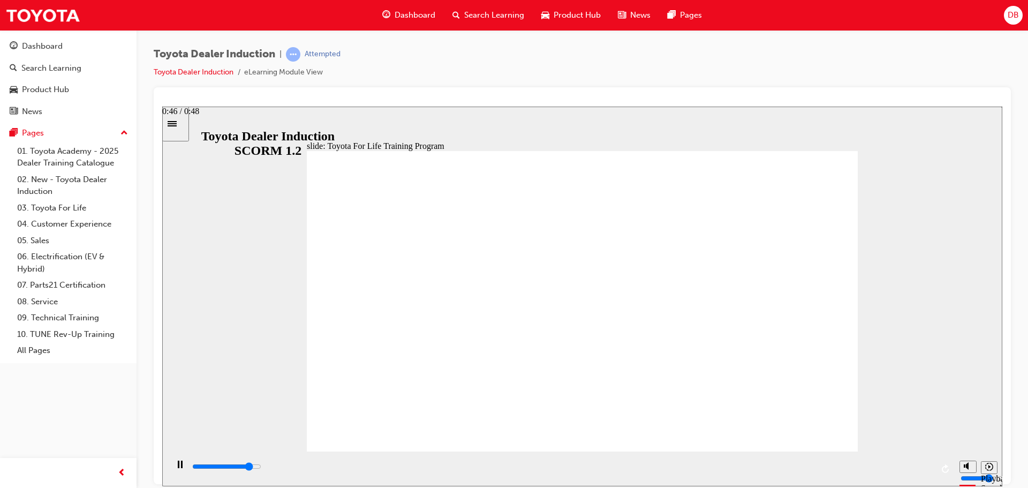
click at [909, 466] on div "playback controls" at bounding box center [561, 466] width 741 height 12
click at [641, 463] on div "playback controls" at bounding box center [561, 466] width 741 height 12
click at [872, 465] on div "playback controls" at bounding box center [561, 466] width 741 height 12
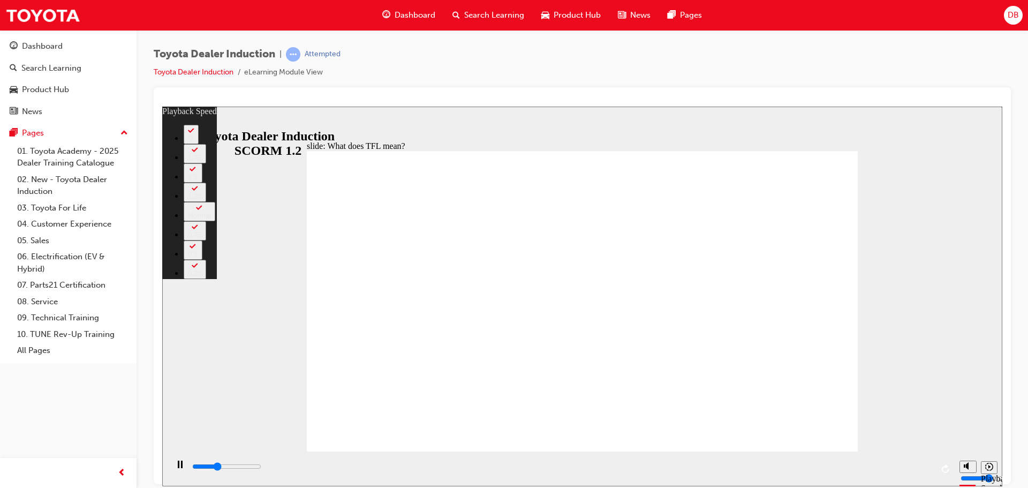
type input "3700"
type input "0"
type input "3900"
type input "0"
type input "4200"
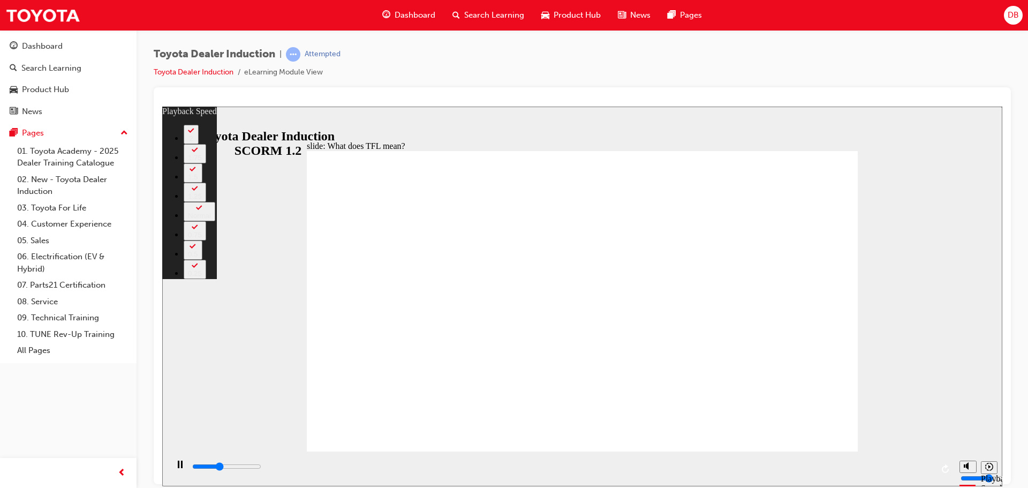
type input "1"
type input "4400"
type input "1"
type input "4700"
type input "1"
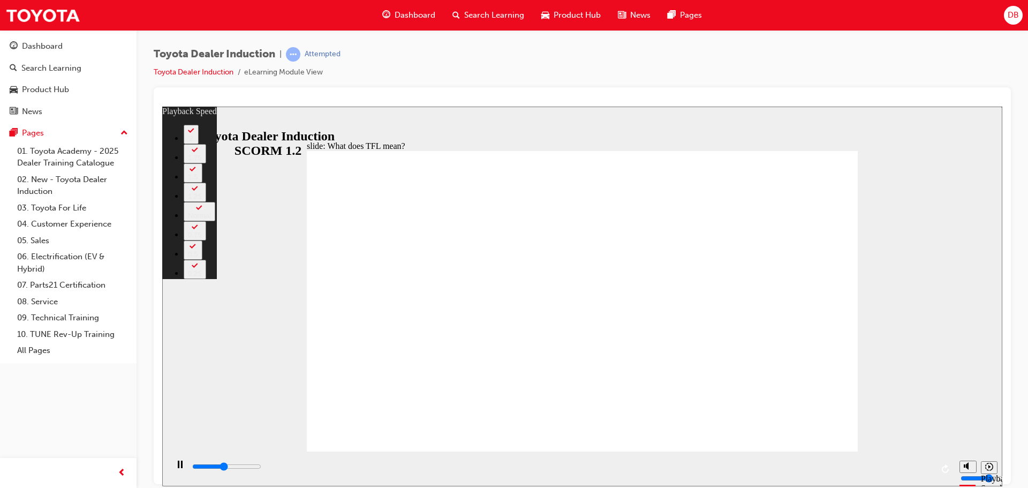
type input "4900"
type input "1"
type input "5200"
type input "2"
type input "5800"
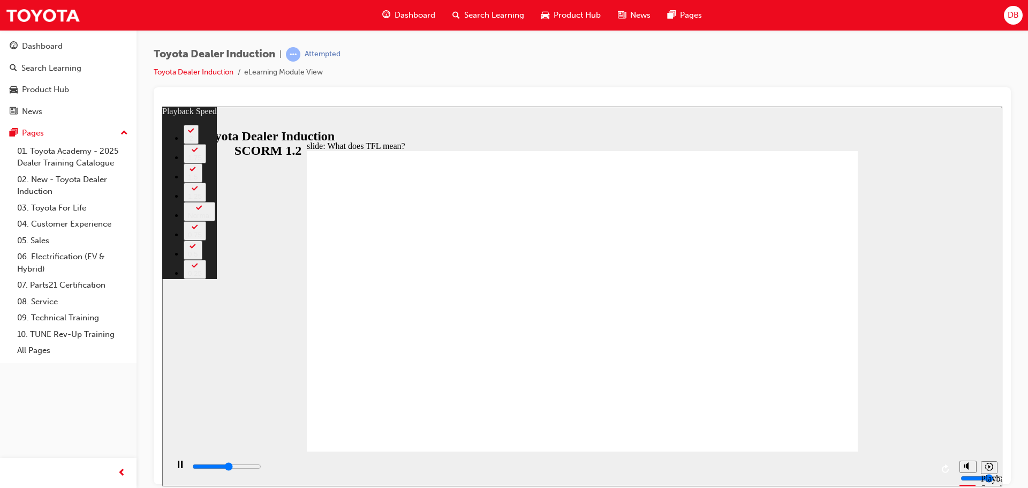
type input "2"
type input "6200"
type input "2"
type input "6400"
type input "3"
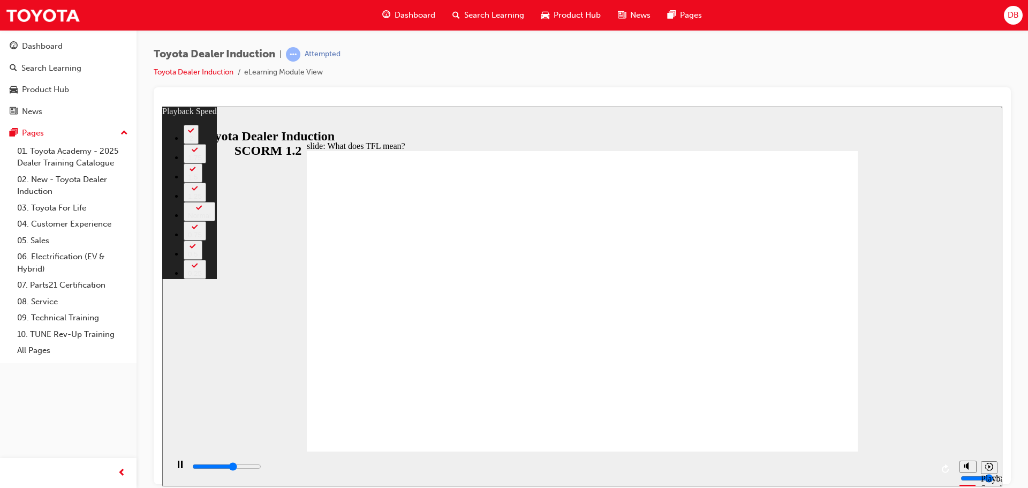
type input "6500"
type input "3"
type input "6800"
type input "3"
type input "7100"
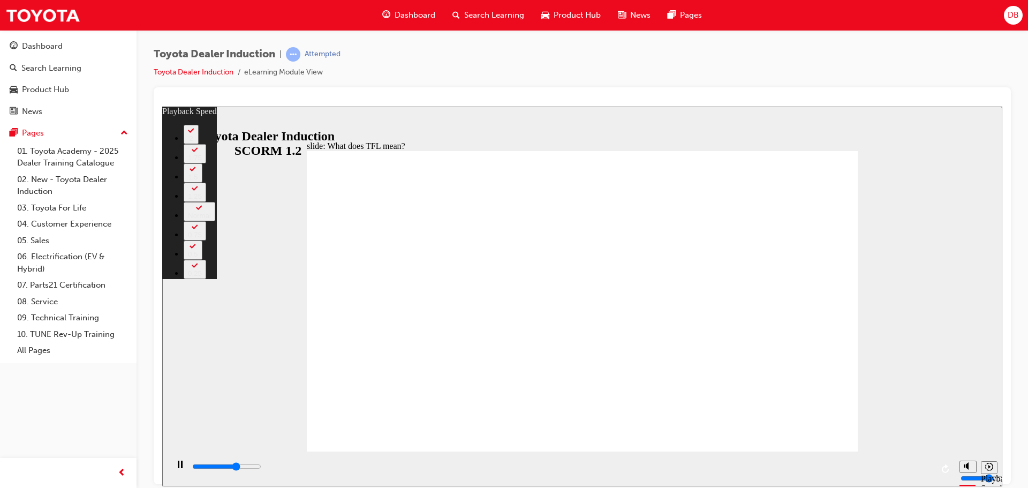
type input "3"
type input "7200"
type input "133"
type input "7200"
type input "133"
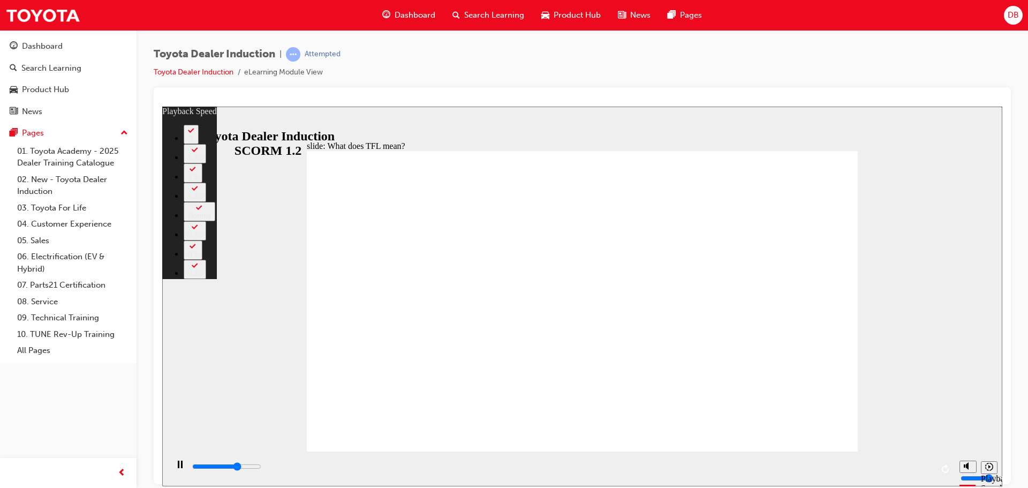
type input "7300"
type input "133"
type input "7600"
type input "133"
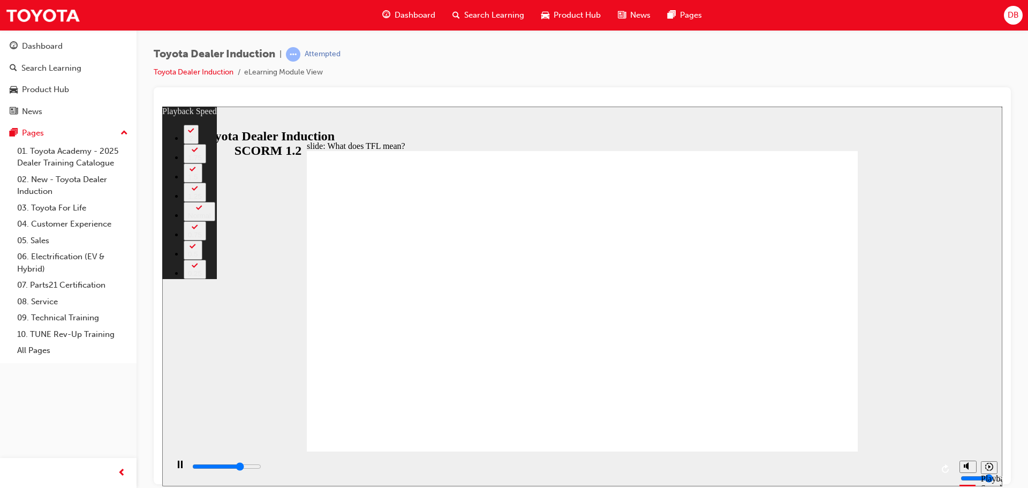
type input "7800"
type input "133"
type input "8100"
type input "133"
type input "8400"
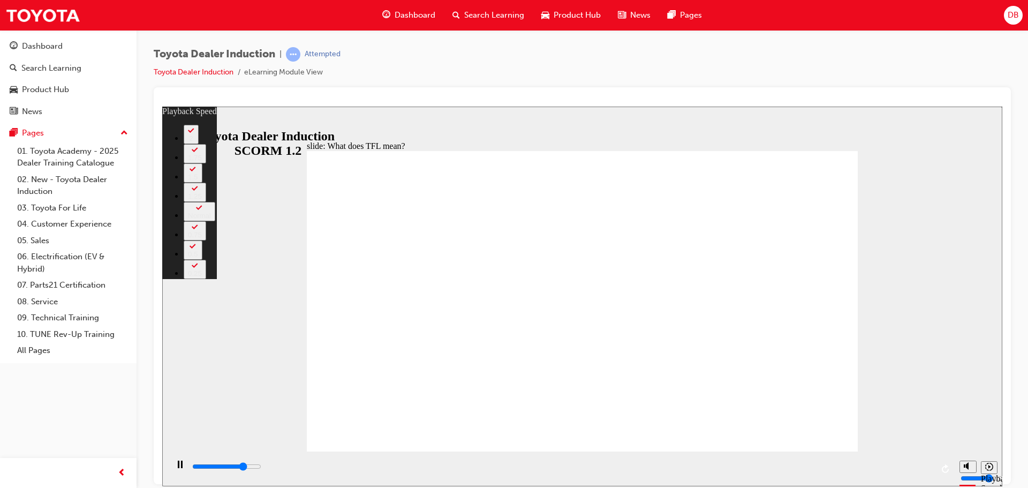
type input "134"
type input "8600"
type input "134"
type input "8900"
type input "134"
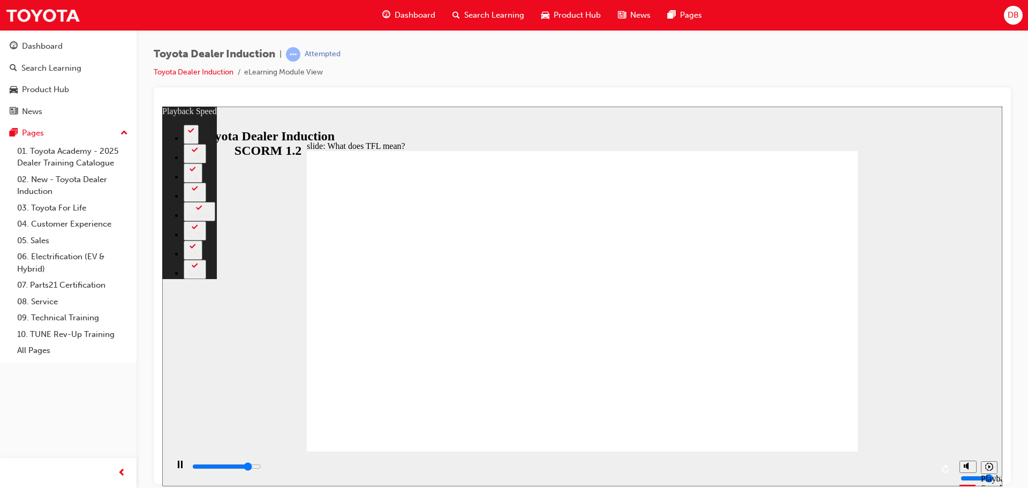
type input "9200"
type input "135"
type input "9400"
type input "135"
type input "9700"
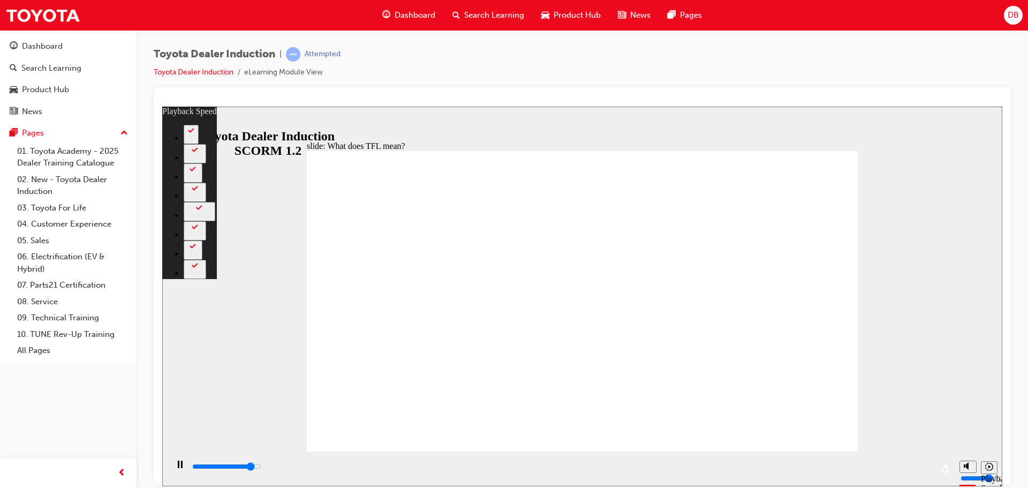
type input "135"
type input "10000"
type input "135"
type input "10200"
type input "136"
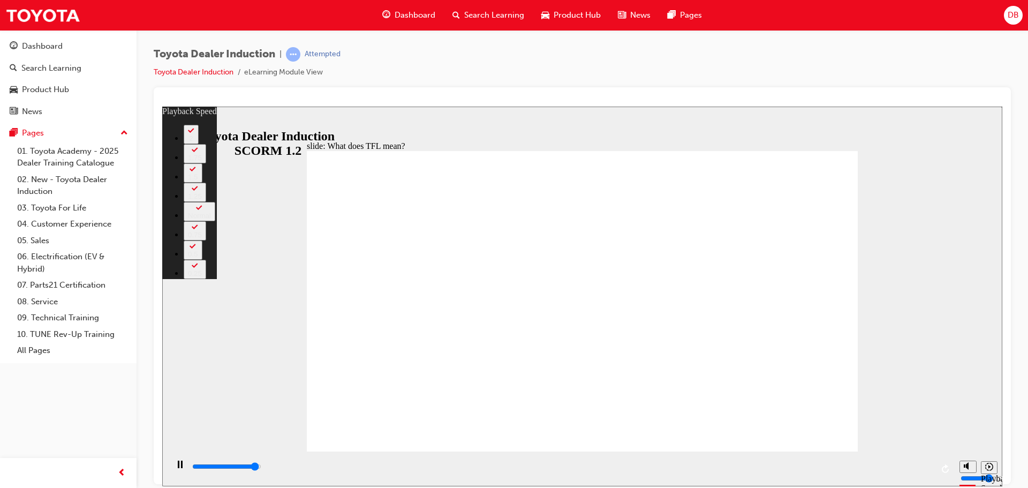
type input "10500"
type input "136"
type input "10800"
type input "136"
type input "10800"
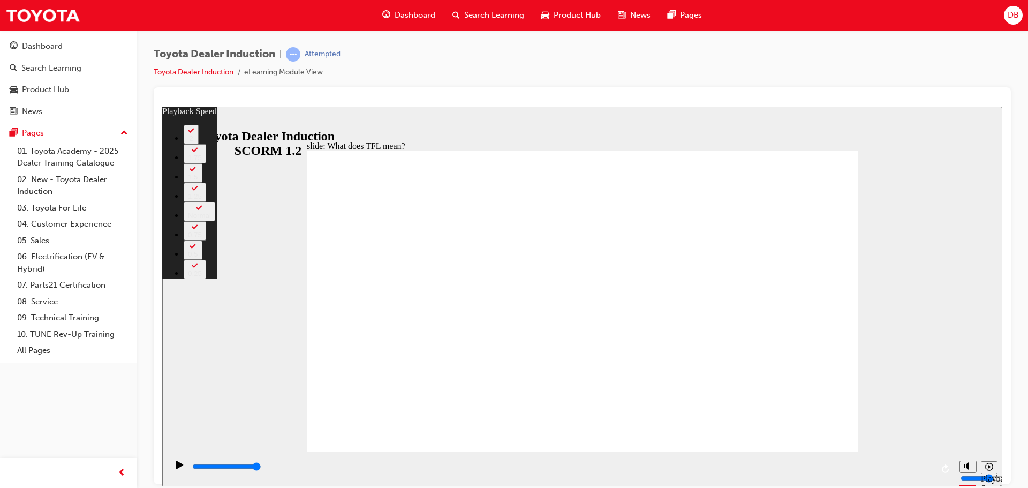
type input "139"
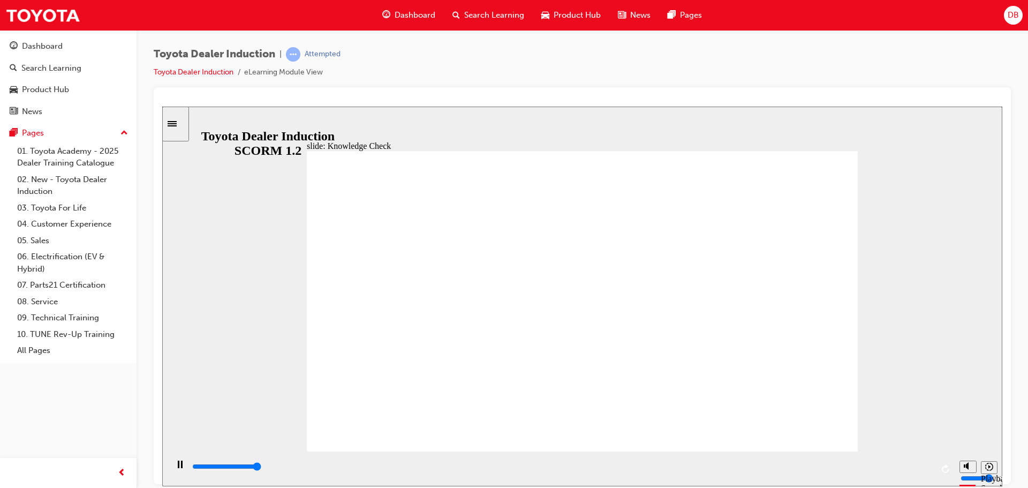
type input "5000"
radio input "true"
click at [261, 467] on input "slide progress" at bounding box center [226, 465] width 69 height 9
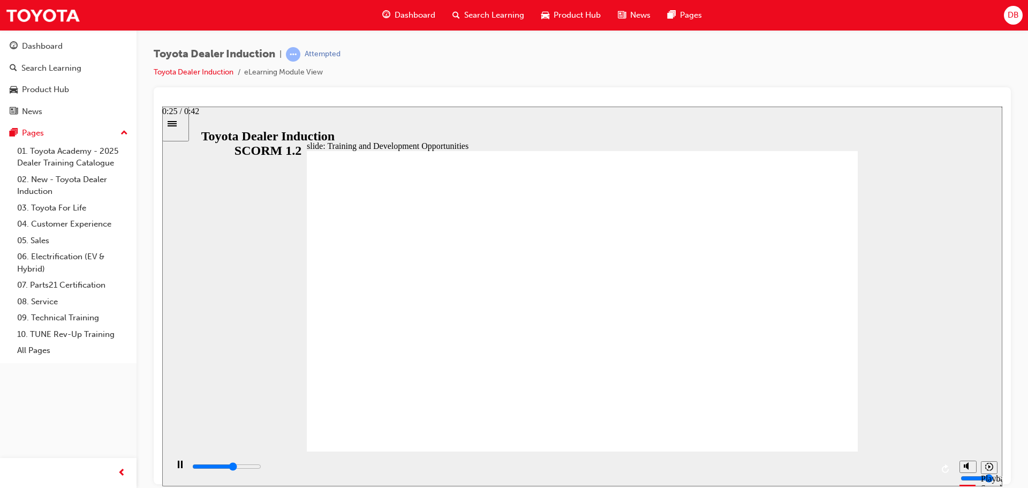
click at [635, 464] on div "playback controls" at bounding box center [561, 466] width 741 height 12
click at [877, 469] on div "playback controls" at bounding box center [561, 466] width 741 height 12
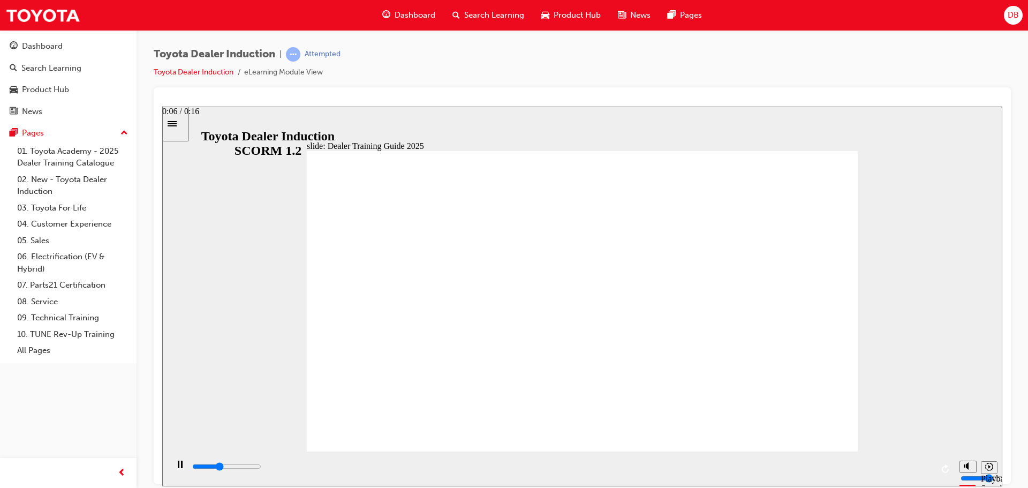
click at [469, 462] on div "playback controls" at bounding box center [561, 468] width 741 height 16
click at [261, 467] on input "slide progress" at bounding box center [226, 465] width 69 height 9
drag, startPoint x: 372, startPoint y: 469, endPoint x: 382, endPoint y: 470, distance: 10.2
click at [372, 470] on div "playback controls" at bounding box center [561, 466] width 741 height 12
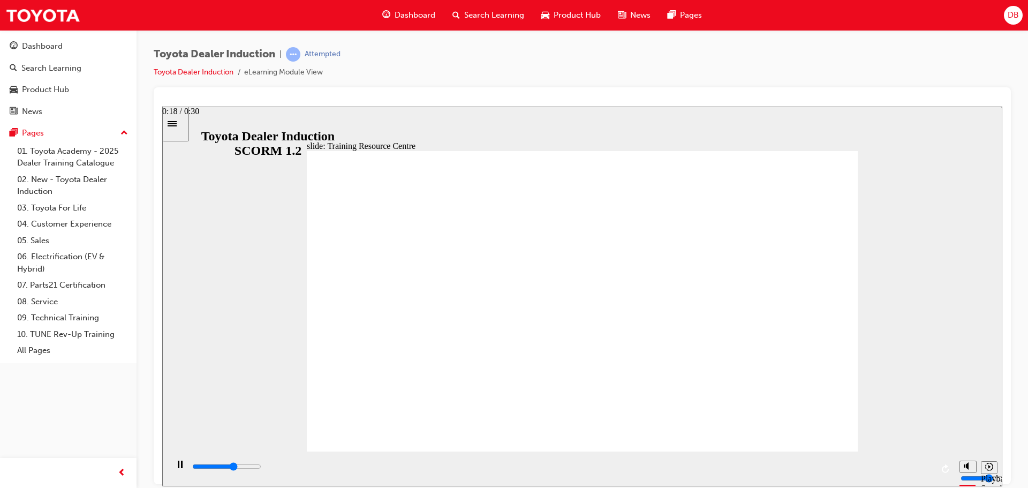
click at [641, 469] on div "playback controls" at bounding box center [561, 466] width 741 height 12
click at [890, 470] on div "playback controls" at bounding box center [561, 466] width 741 height 12
type input "4800"
radio input "true"
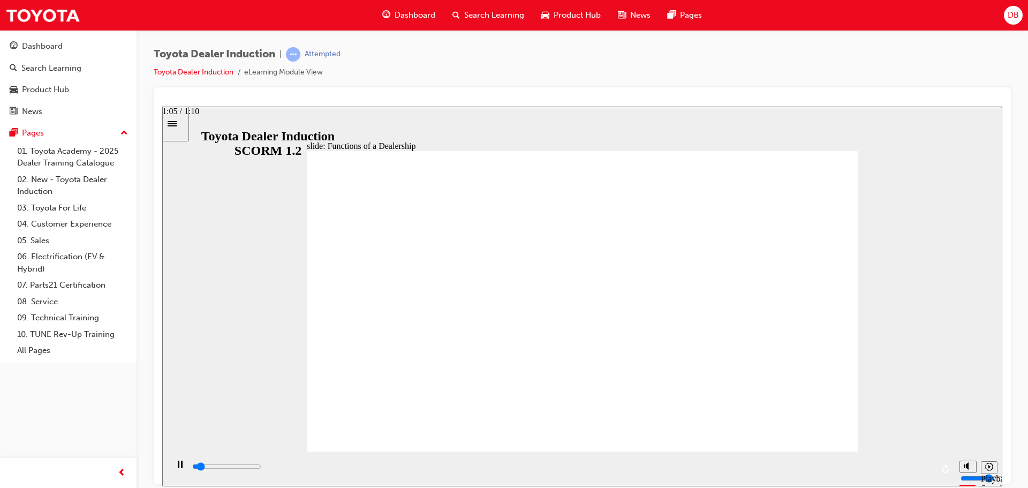
click at [261, 467] on input "slide progress" at bounding box center [226, 465] width 69 height 9
type input "4300"
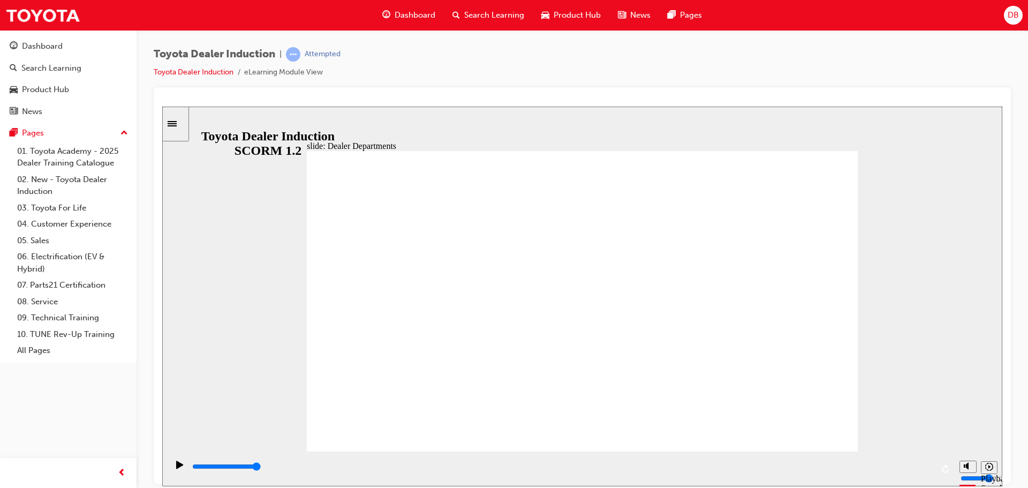
click at [468, 466] on div "playback controls" at bounding box center [561, 466] width 741 height 12
click at [673, 466] on div "playback controls" at bounding box center [561, 466] width 741 height 12
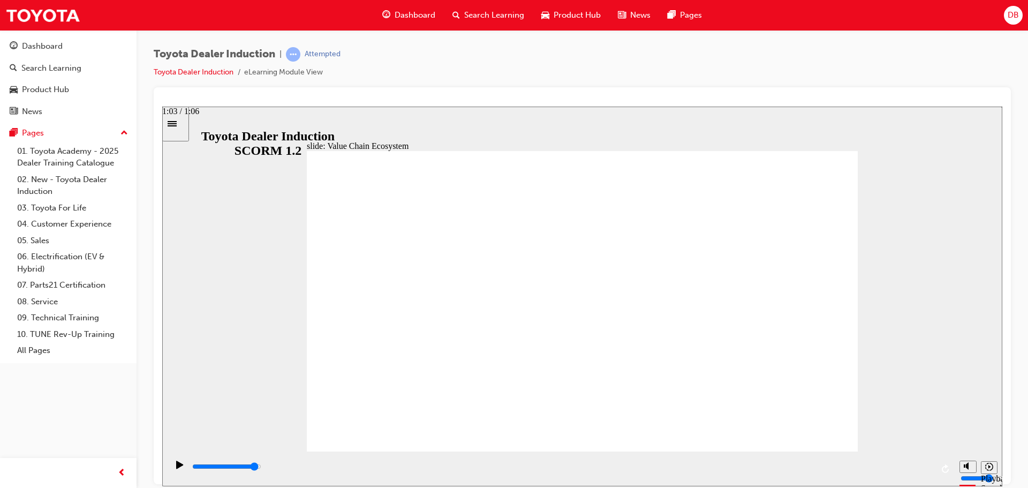
click at [901, 465] on div "playback controls" at bounding box center [561, 466] width 741 height 12
drag, startPoint x: 842, startPoint y: 164, endPoint x: 827, endPoint y: 169, distance: 15.1
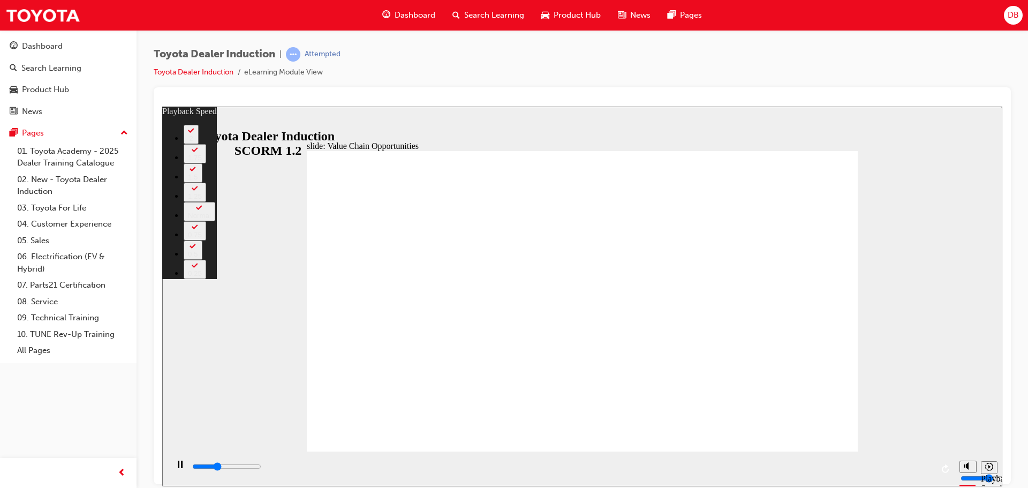
type input "3900"
type input "0"
type input "4200"
type input "0"
type input "4400"
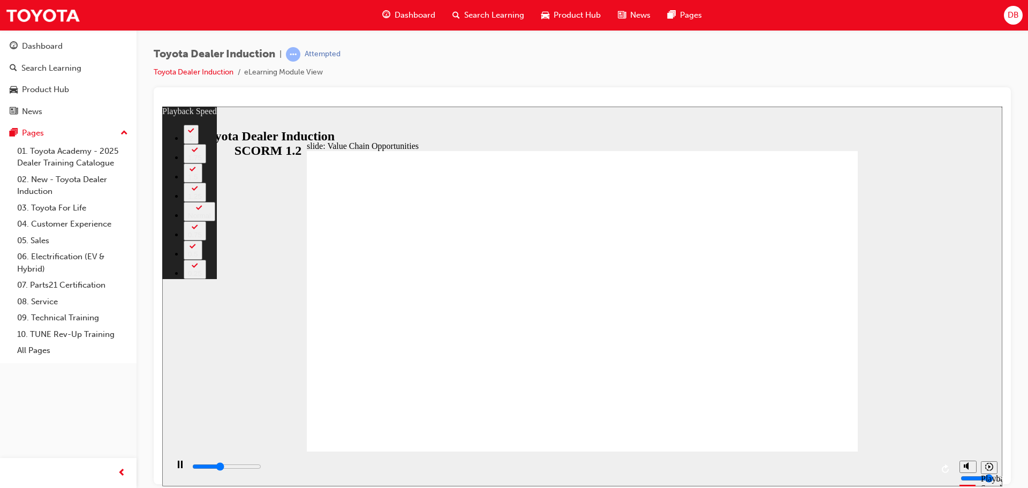
type input "1"
type input "4700"
type input "1"
type input "5000"
type input "1"
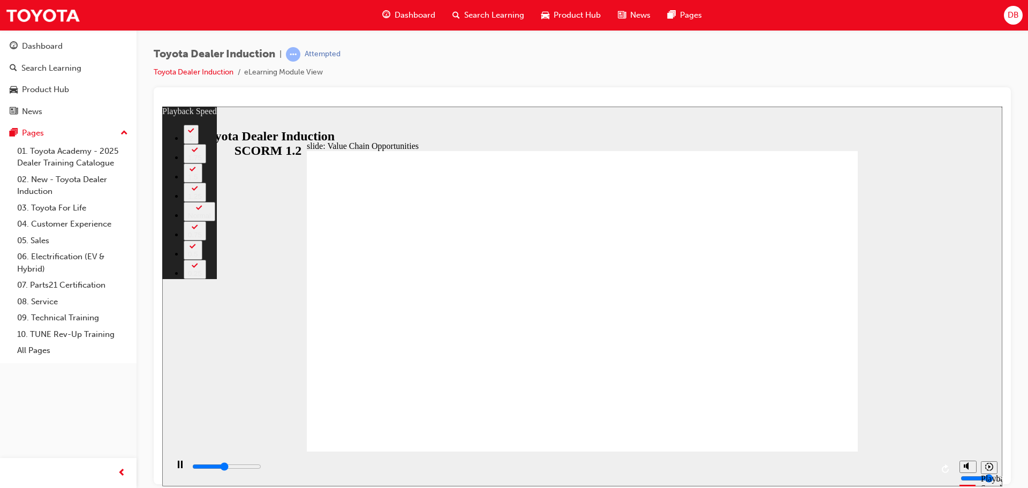
type input "5200"
type input "1"
type input "5400"
type input "63"
type input "5500"
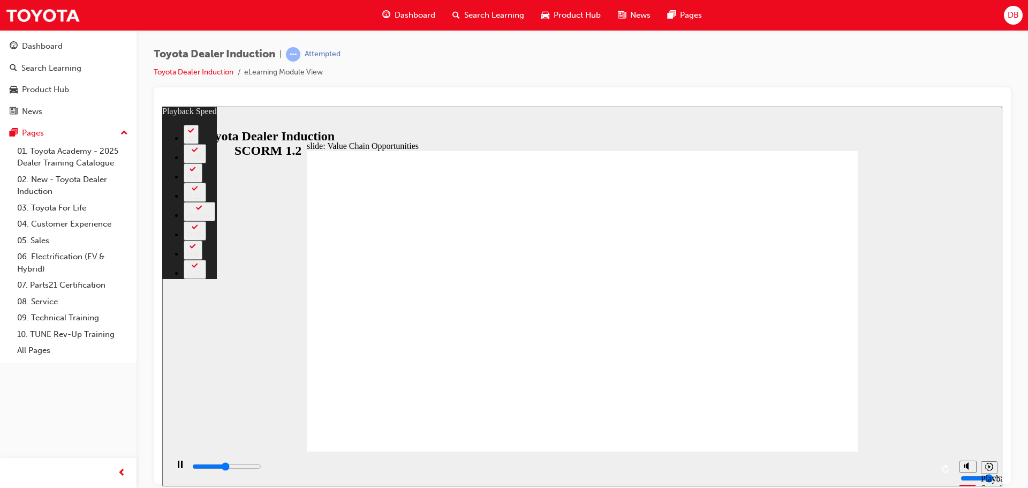
type input "63"
type input "5500"
type input "63"
type input "5800"
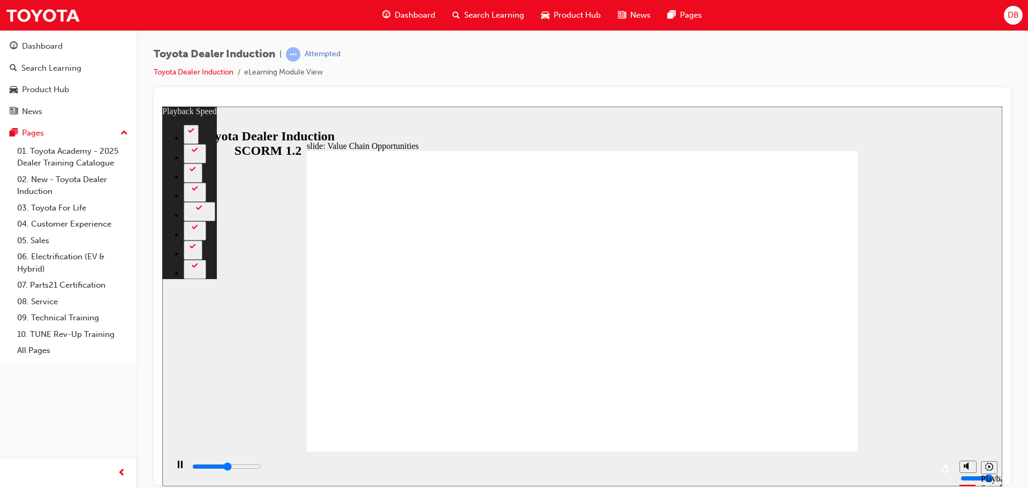
type input "63"
type input "6100"
type input "64"
type input "6300"
type input "64"
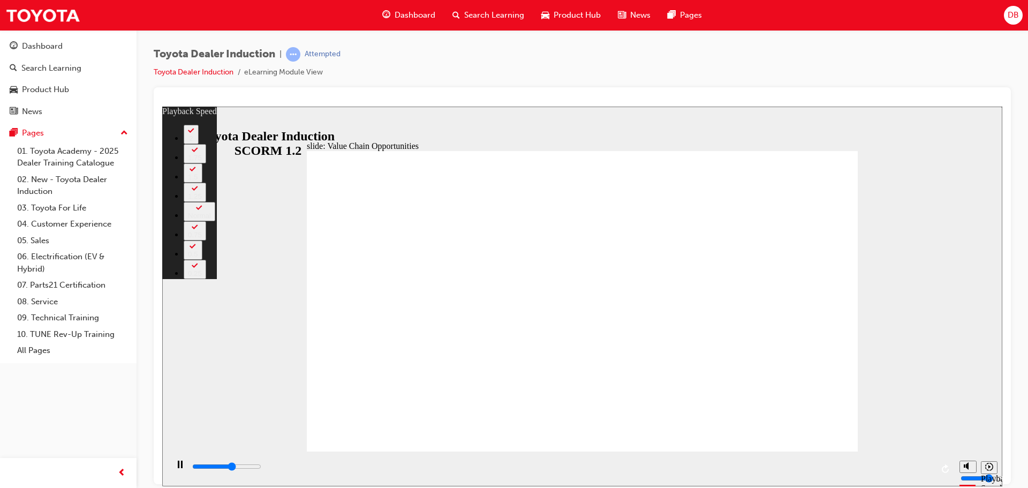
type input "6600"
type input "64"
type input "6900"
type input "64"
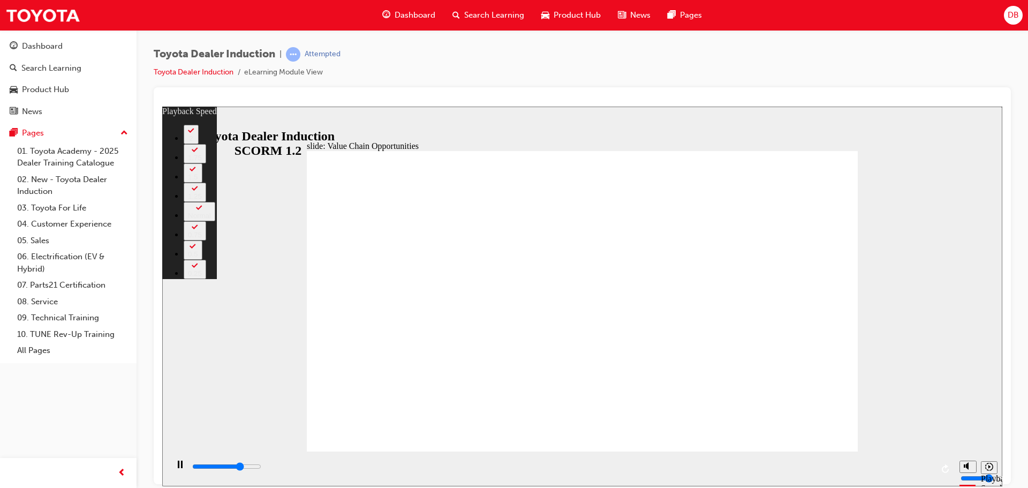
type input "8200"
type input "64"
type input "8200"
type input "64"
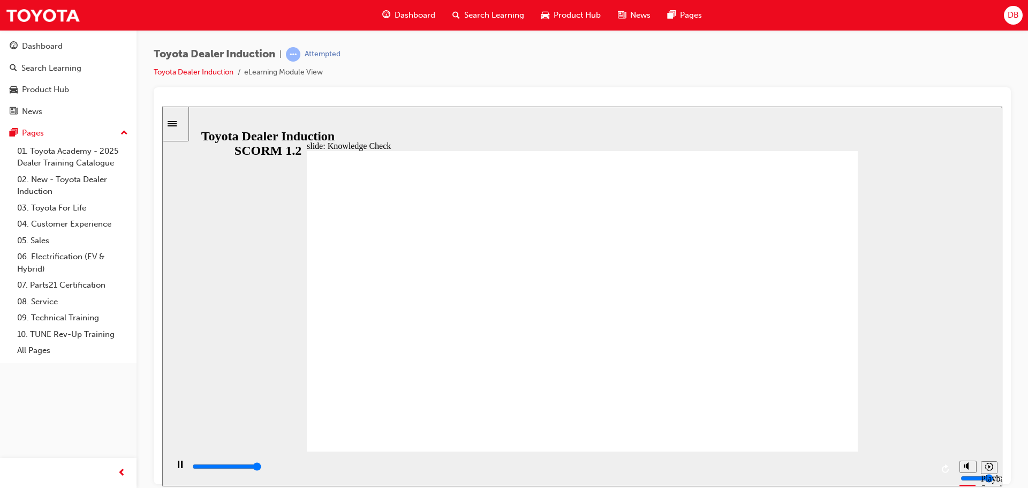
type input "5000"
radio input "true"
type input "5000"
radio input "true"
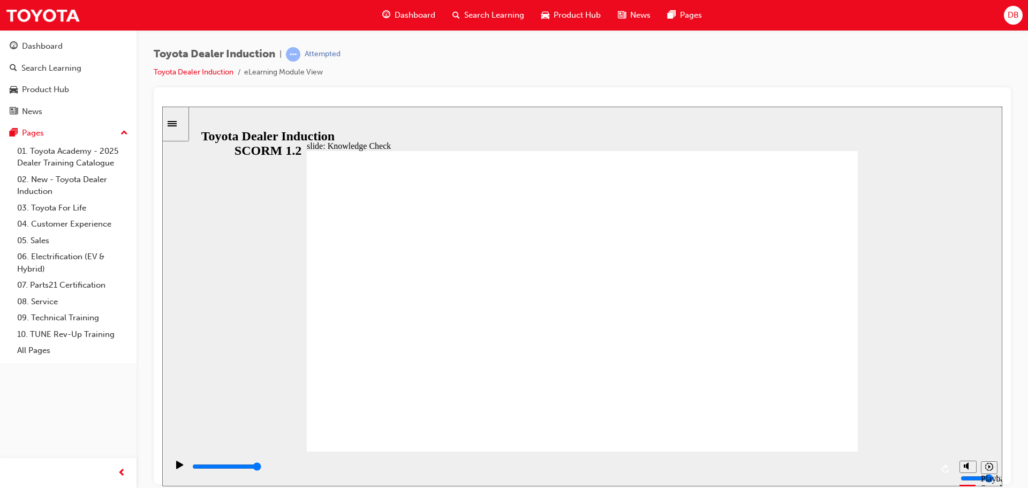
click at [870, 462] on div "playback controls" at bounding box center [561, 468] width 741 height 16
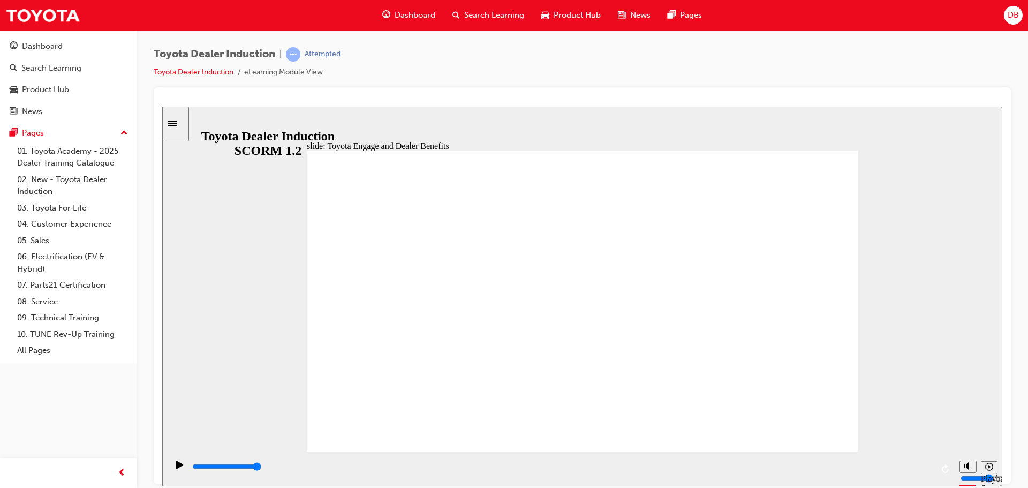
click at [890, 466] on div "playback controls" at bounding box center [561, 466] width 741 height 12
click at [261, 467] on input "slide progress" at bounding box center [226, 465] width 69 height 9
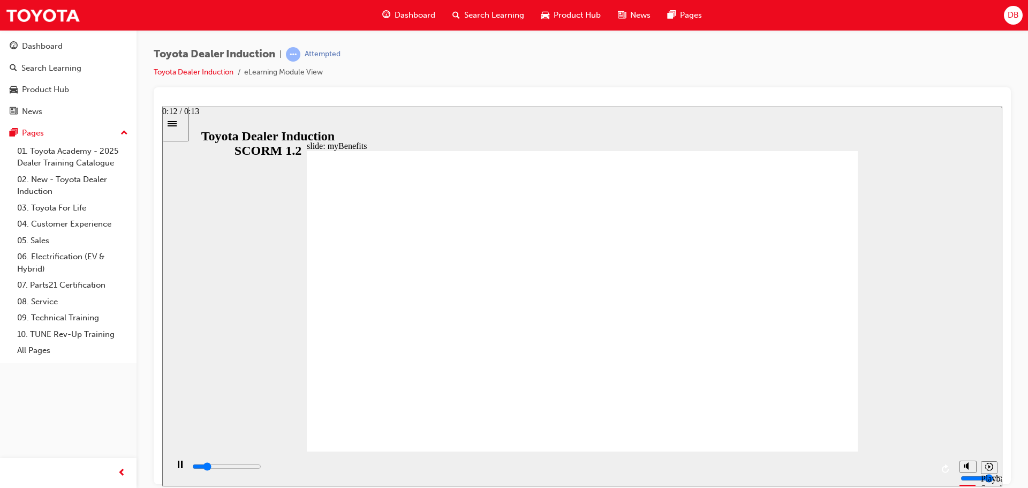
click at [891, 469] on div "playback controls" at bounding box center [561, 466] width 741 height 12
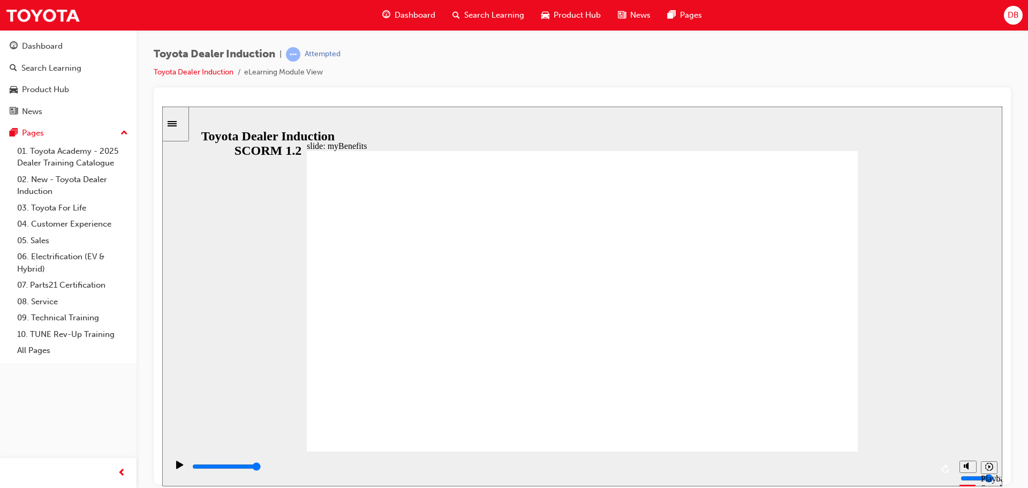
click at [902, 465] on div "playback controls" at bounding box center [561, 466] width 741 height 12
type input "5000"
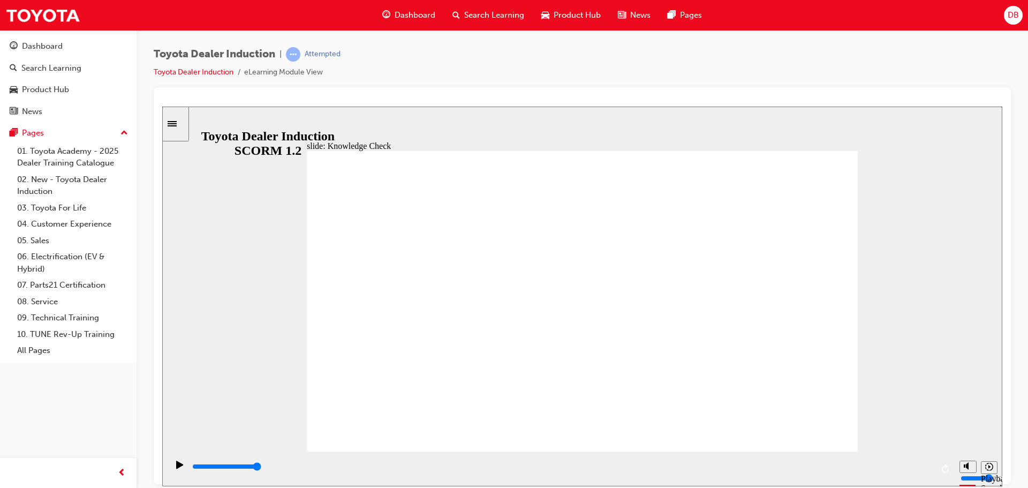
type input "Toyota Engage app"
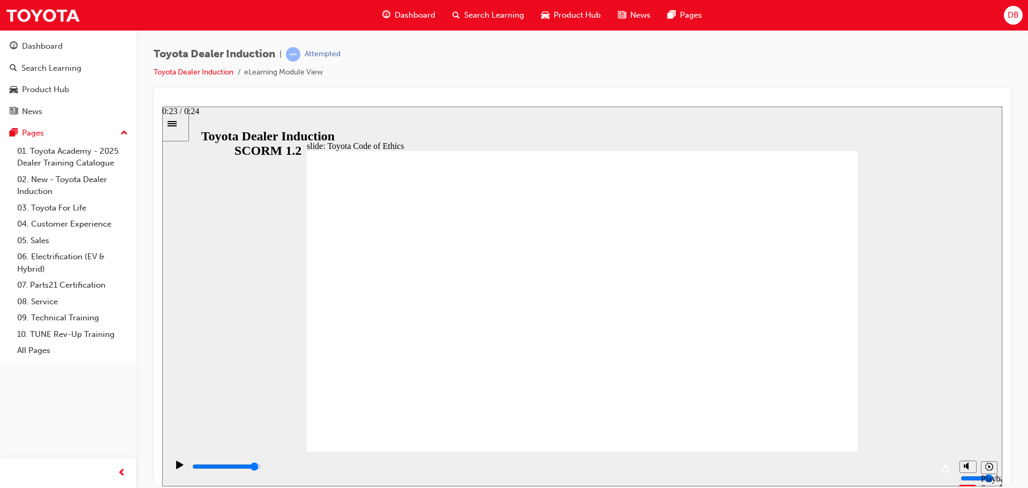
click at [898, 465] on div "playback controls" at bounding box center [561, 466] width 741 height 12
click at [420, 464] on div "playback controls" at bounding box center [561, 466] width 741 height 12
click at [715, 462] on div "playback controls" at bounding box center [561, 468] width 741 height 16
click at [880, 463] on div "playback controls" at bounding box center [561, 466] width 741 height 12
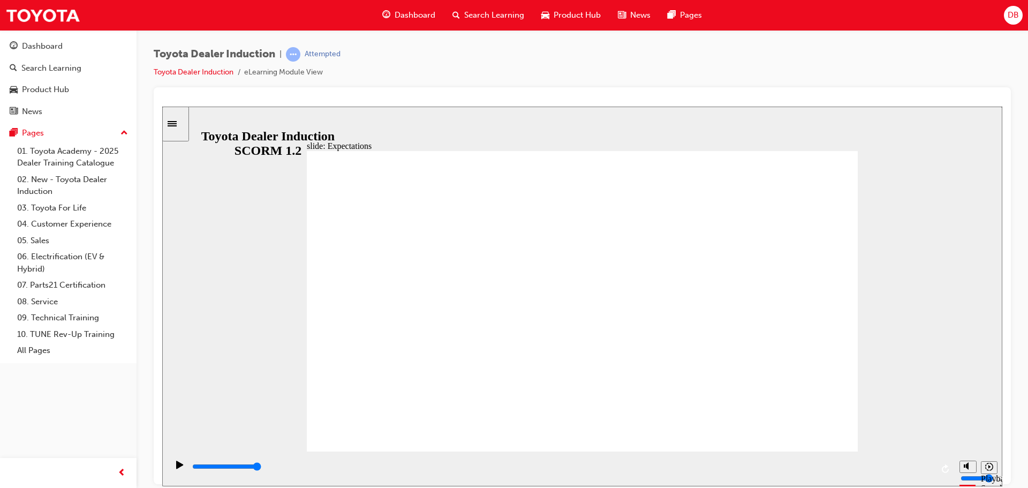
click at [907, 465] on div "playback controls" at bounding box center [561, 466] width 741 height 12
type input "5100"
checkbox input "true"
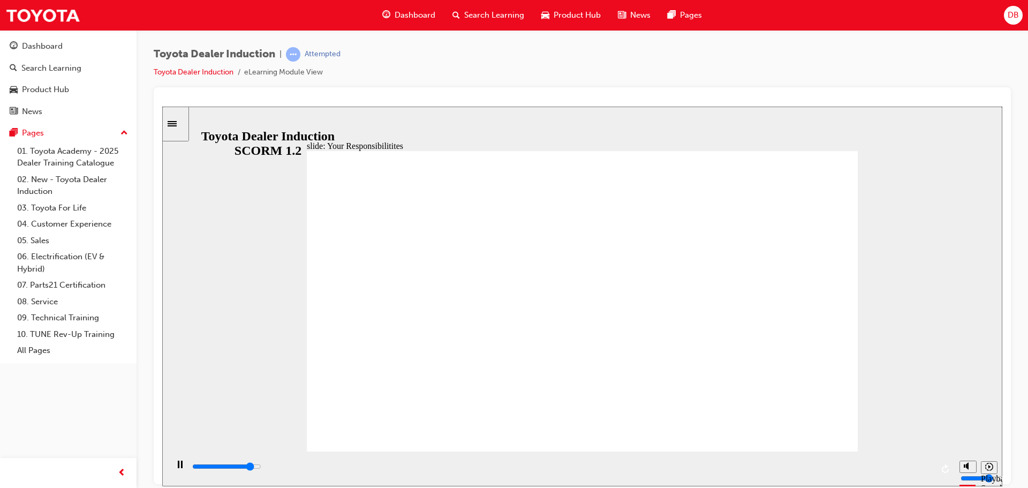
type input "7500"
checkbox input "true"
type input "8400"
checkbox input "true"
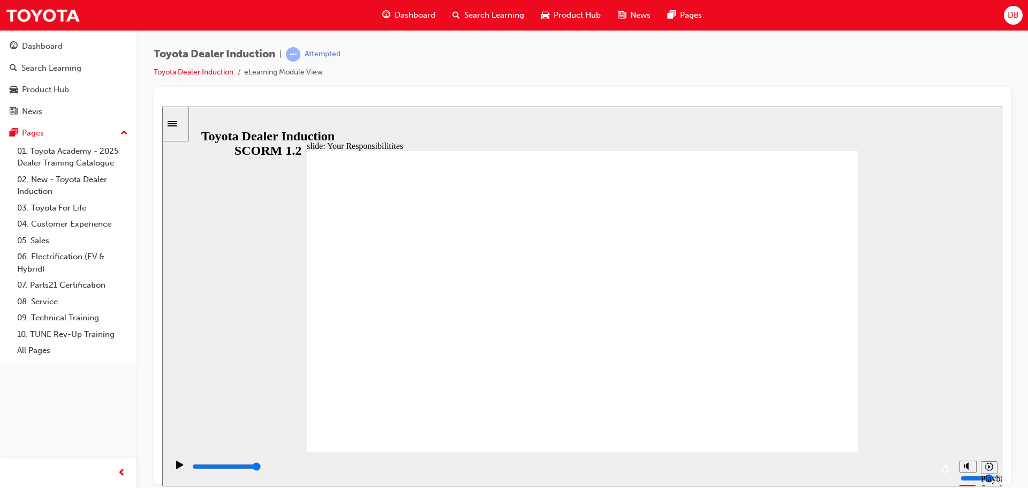
checkbox input "true"
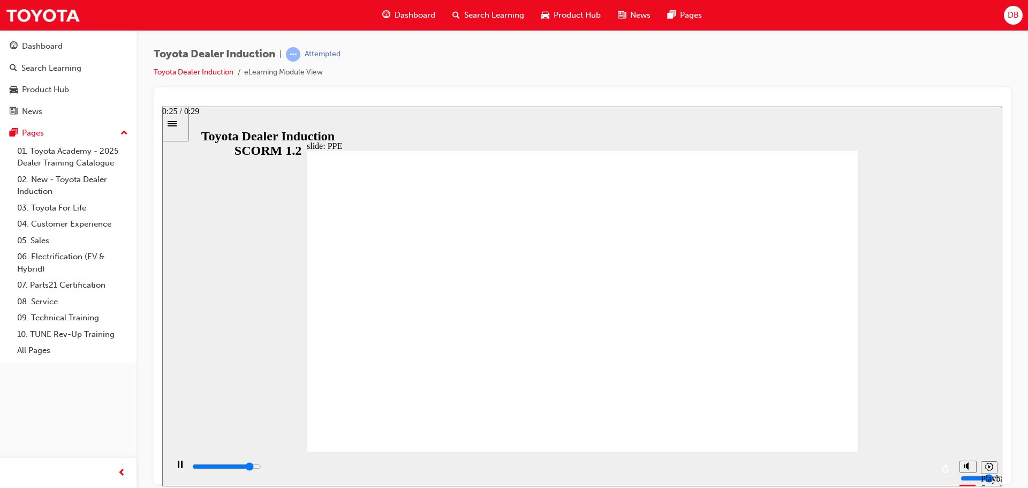
click at [838, 465] on div "playback controls" at bounding box center [561, 466] width 741 height 12
click at [876, 472] on div "playback controls" at bounding box center [561, 466] width 741 height 12
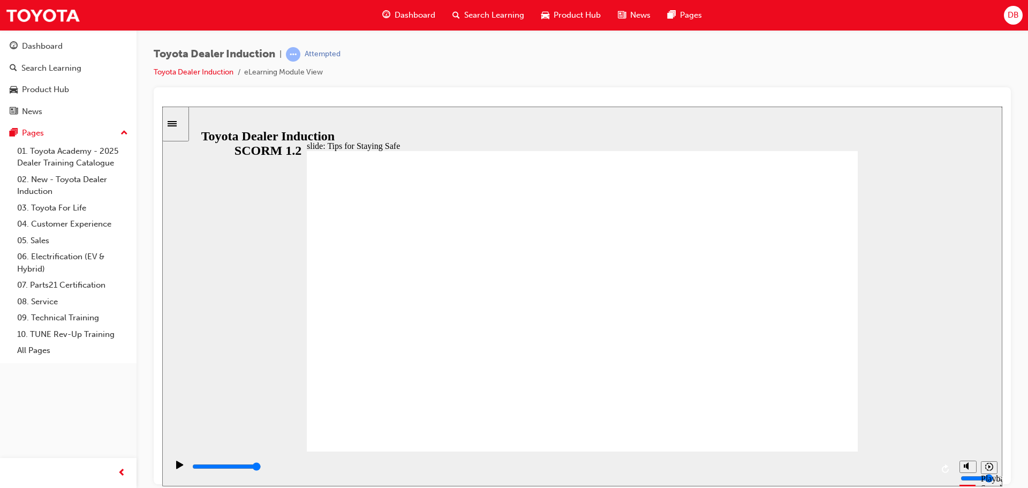
type input "5000"
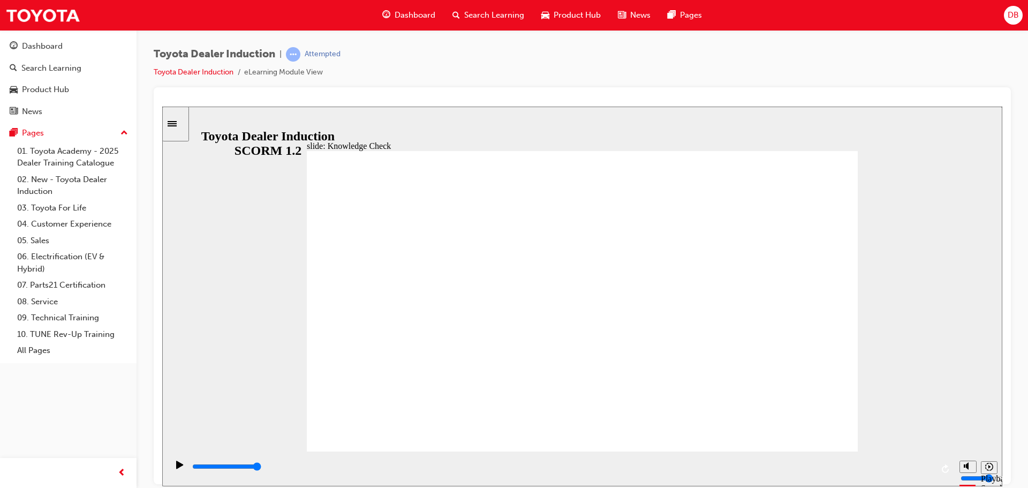
checkbox input "true"
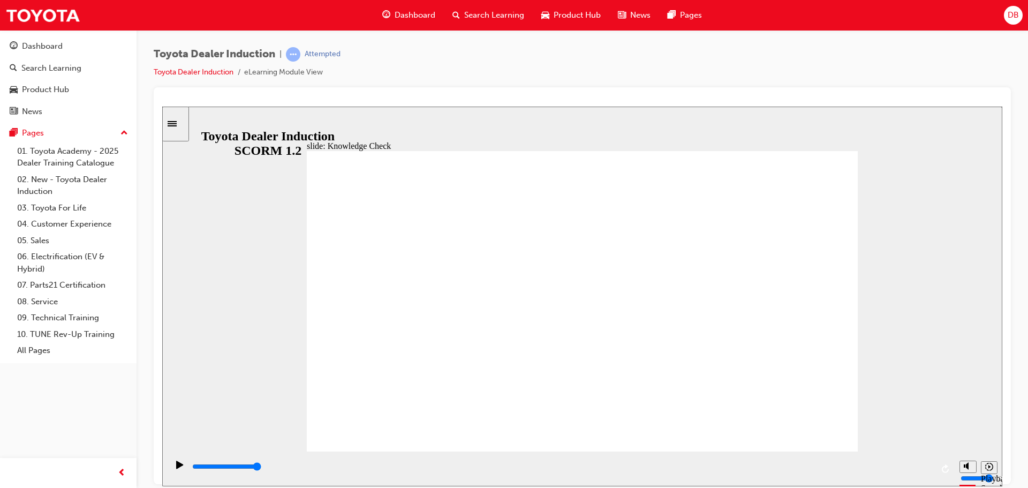
checkbox input "true"
type input "4000"
radio input "true"
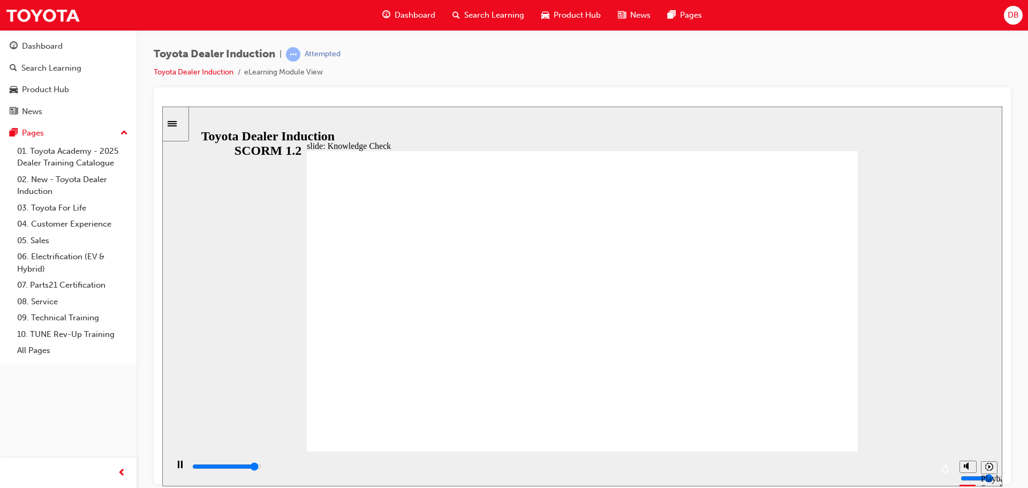
type input "4800"
checkbox input "true"
type input "5000"
checkbox input "true"
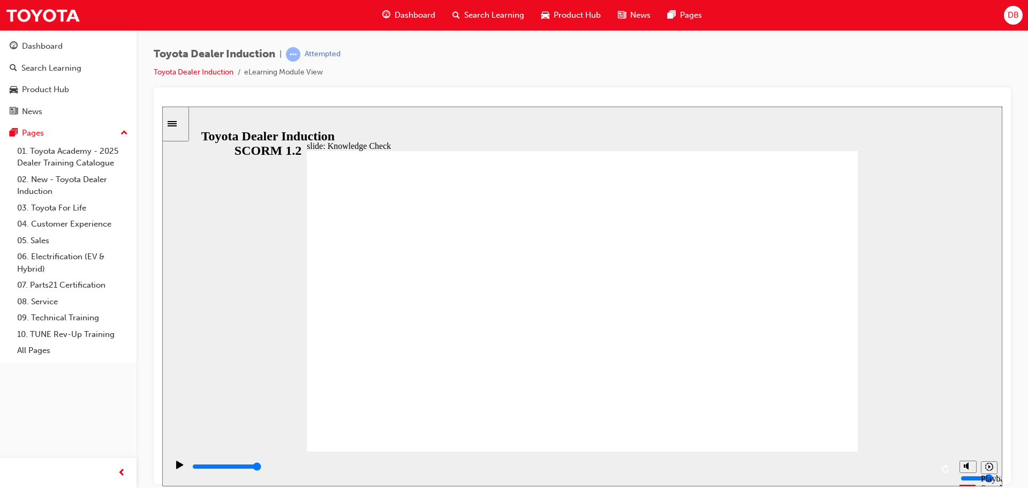
drag, startPoint x: 453, startPoint y: 376, endPoint x: 827, endPoint y: 169, distance: 427.5
type input "4500"
checkbox input "true"
type input "5000"
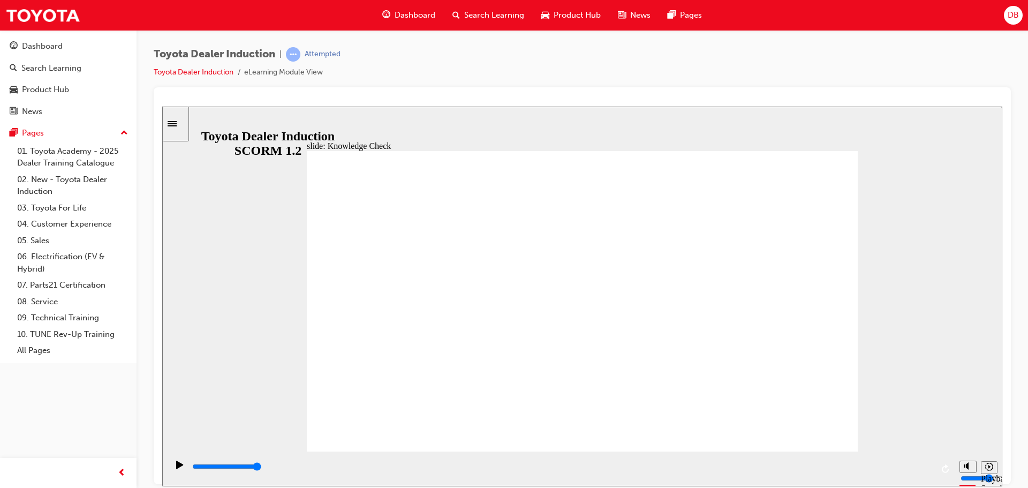
checkbox input "true"
drag, startPoint x: 806, startPoint y: 146, endPoint x: 810, endPoint y: 153, distance: 8.6
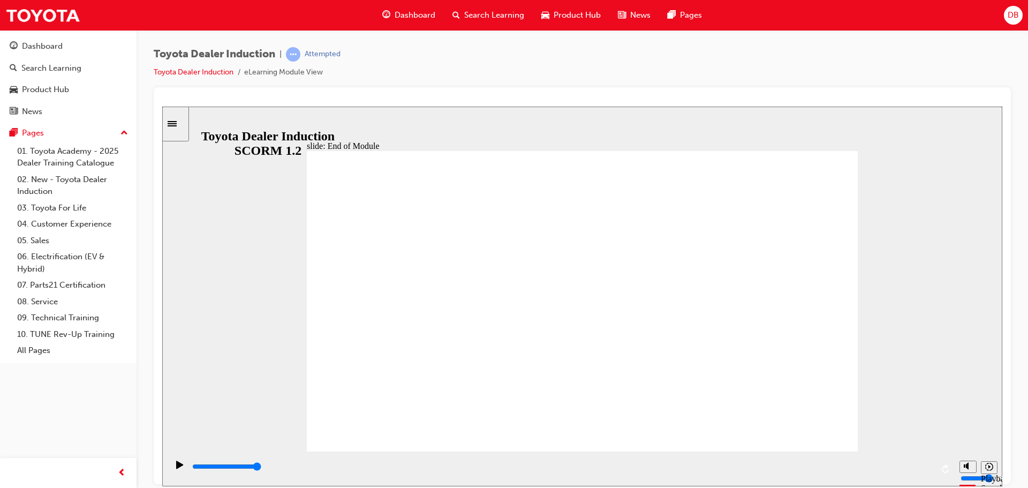
click at [901, 471] on div "playback controls" at bounding box center [561, 466] width 741 height 12
type input "9900"
click at [1011, 15] on span "DB" at bounding box center [1012, 15] width 11 height 12
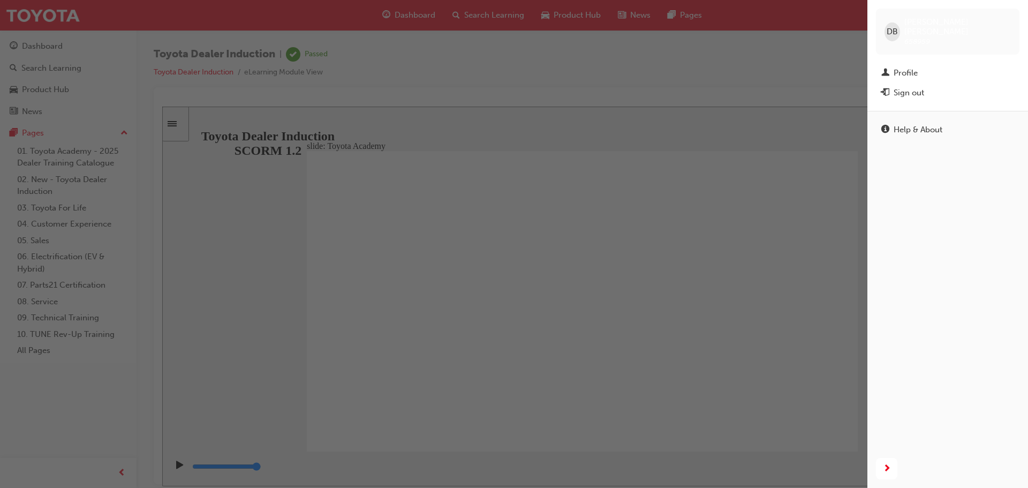
click at [905, 87] on div "Sign out" at bounding box center [908, 93] width 31 height 12
